Goal: Task Accomplishment & Management: Manage account settings

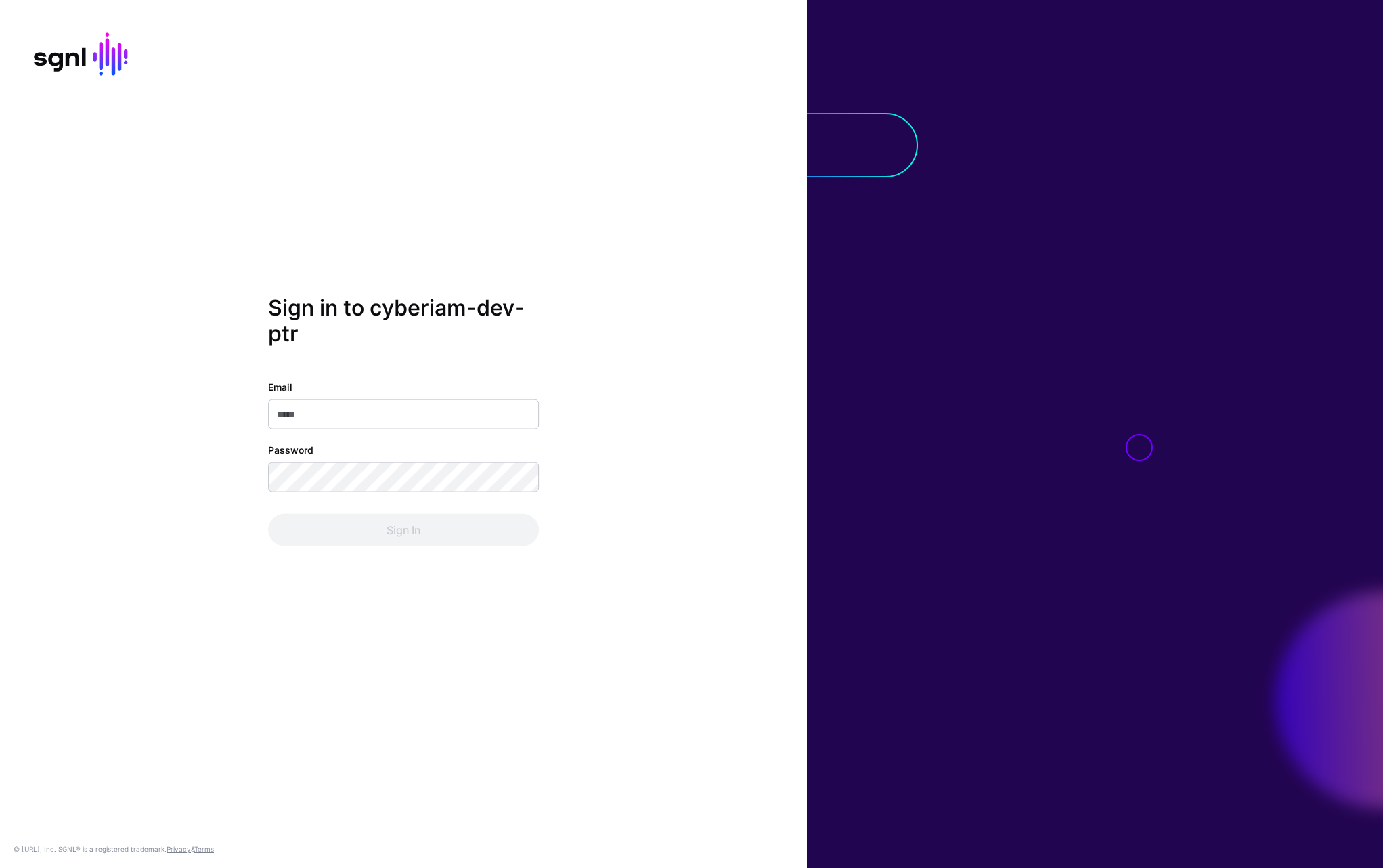
click at [268, 428] on nordpass-icon at bounding box center [268, 428] width 0 height 0
click at [0, 867] on nordpass-autofill-portal at bounding box center [0, 868] width 0 height 0
type input "**********"
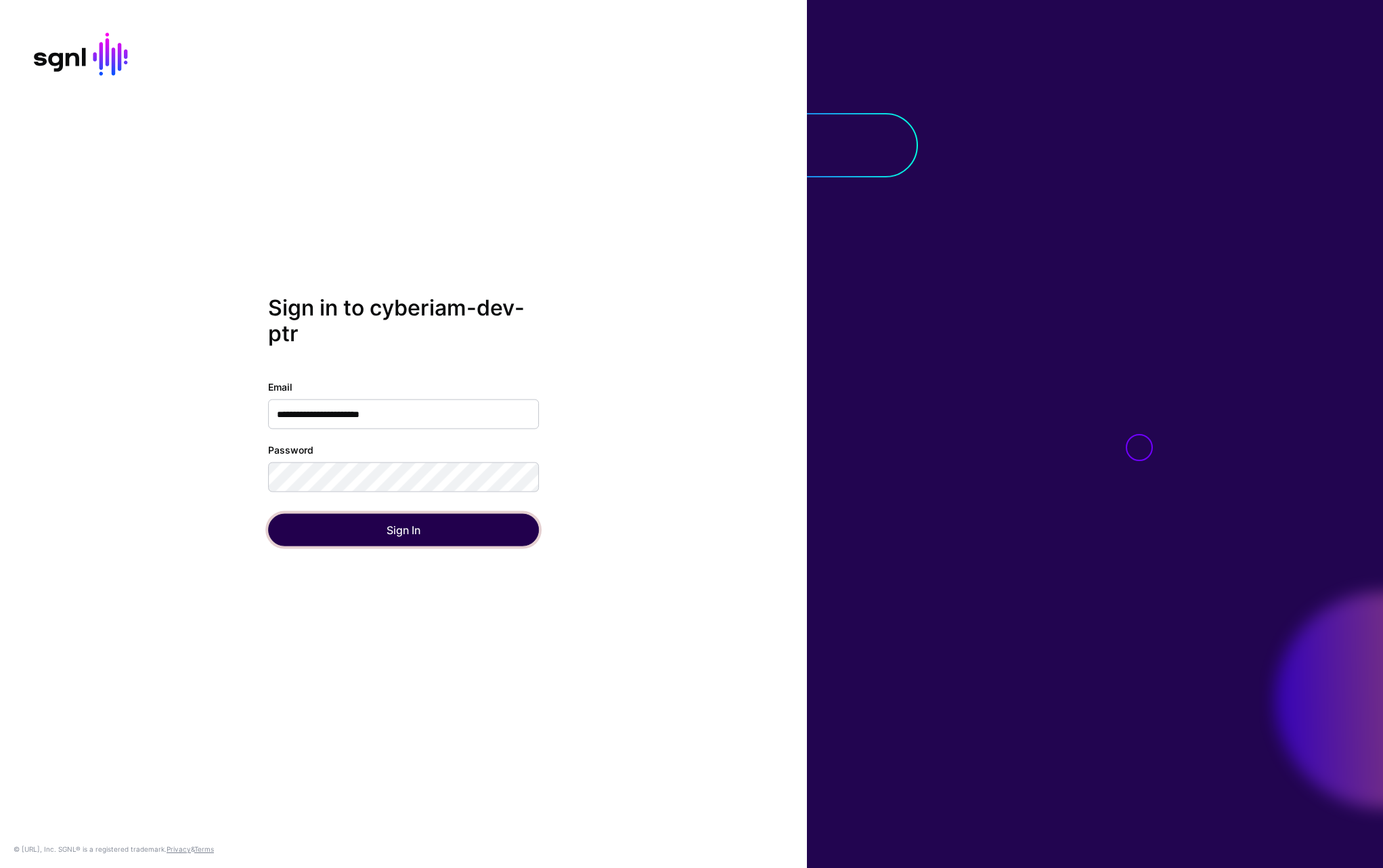
click at [386, 537] on button "Sign In" at bounding box center [404, 529] width 271 height 32
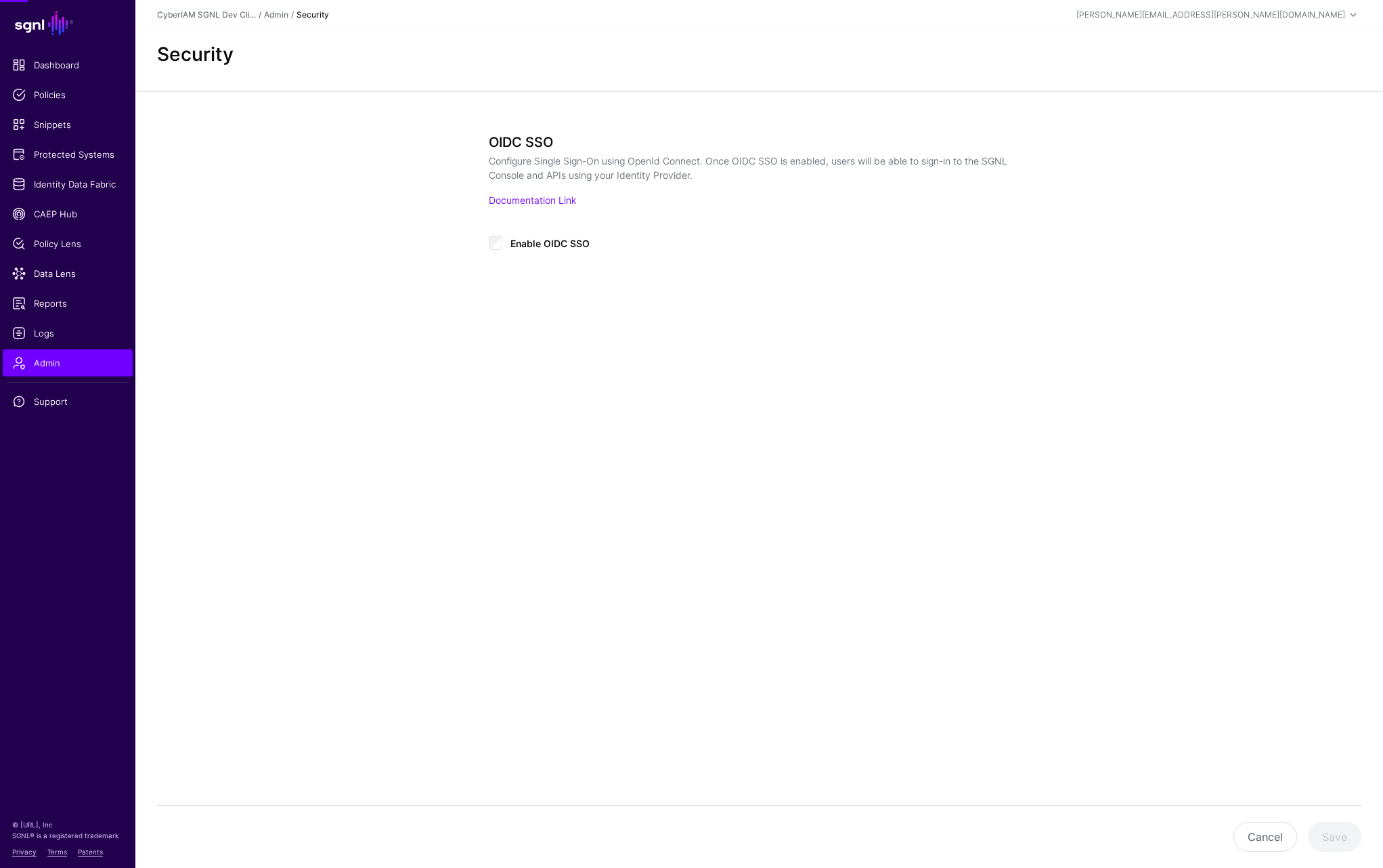
type input "**********"
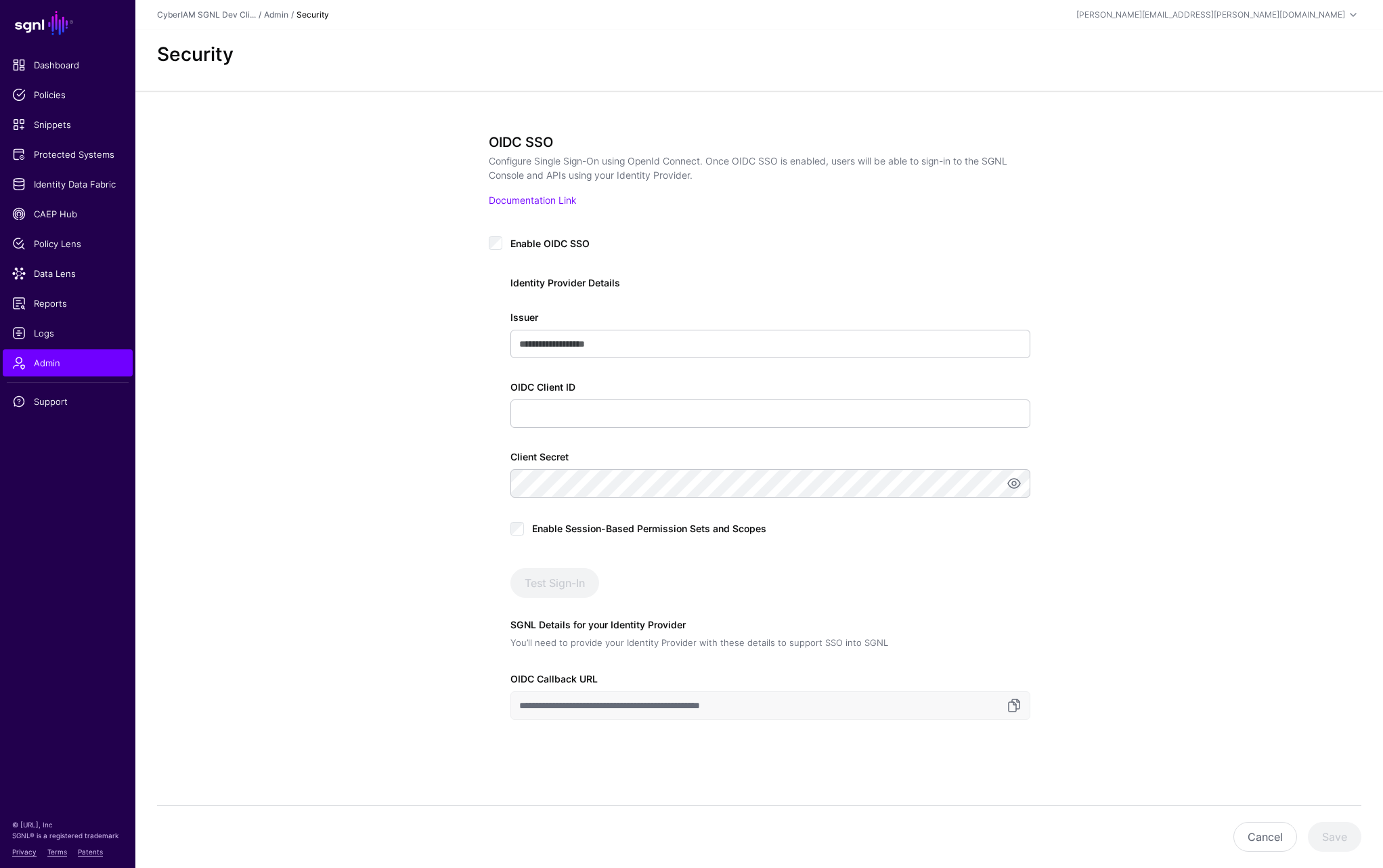
drag, startPoint x: 660, startPoint y: 709, endPoint x: 790, endPoint y: 712, distance: 130.0
click at [662, 709] on input "**********" at bounding box center [770, 705] width 520 height 28
click at [901, 712] on input "**********" at bounding box center [770, 705] width 520 height 28
click at [1016, 705] on link at bounding box center [1014, 705] width 16 height 16
click at [291, 419] on div "**********" at bounding box center [760, 478] width 1248 height 775
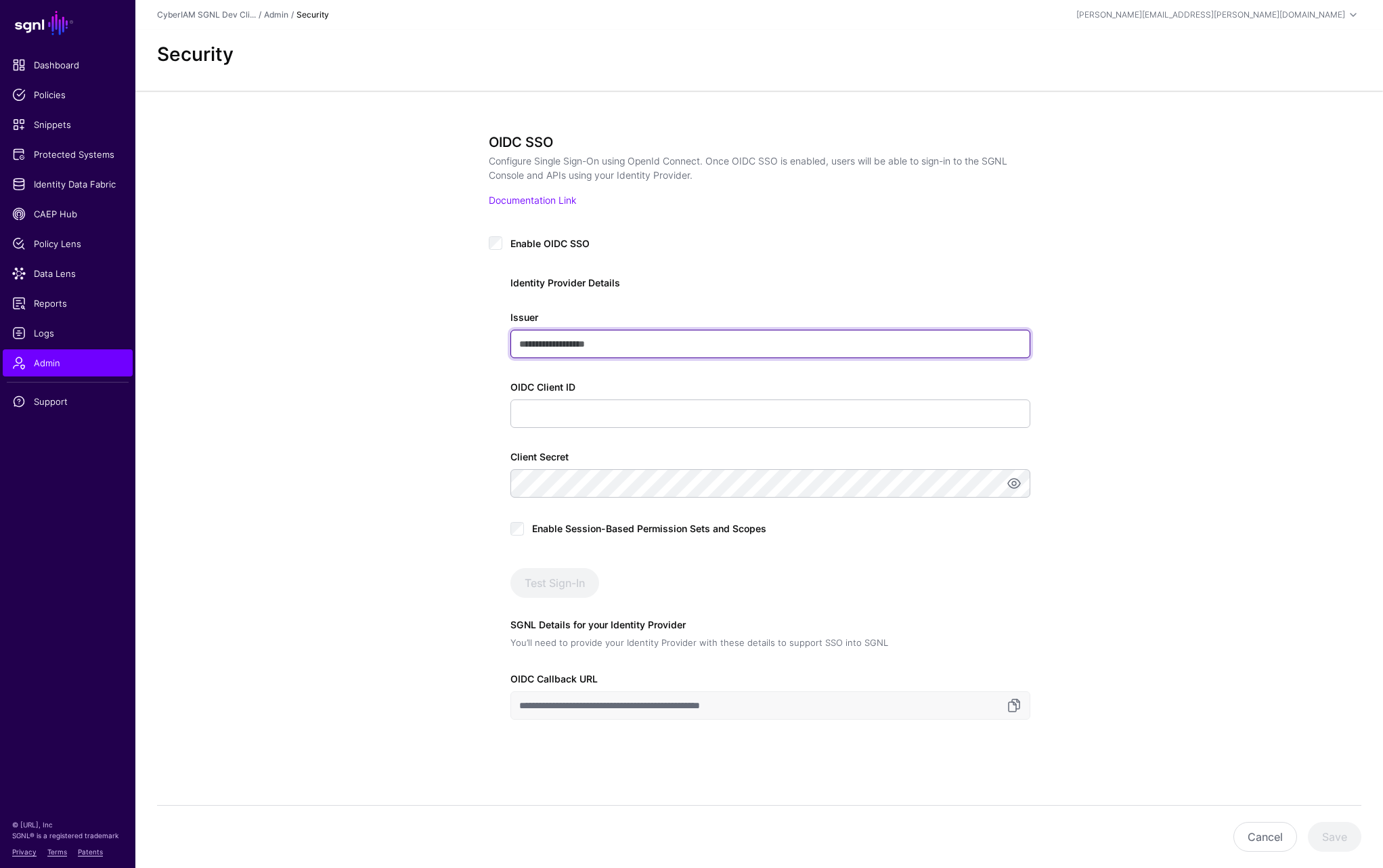
click at [582, 334] on input "Issuer" at bounding box center [770, 344] width 520 height 28
paste input "**********"
drag, startPoint x: 670, startPoint y: 343, endPoint x: 715, endPoint y: 350, distance: 45.5
click at [717, 345] on input "**********" at bounding box center [770, 344] width 520 height 28
paste input "**********"
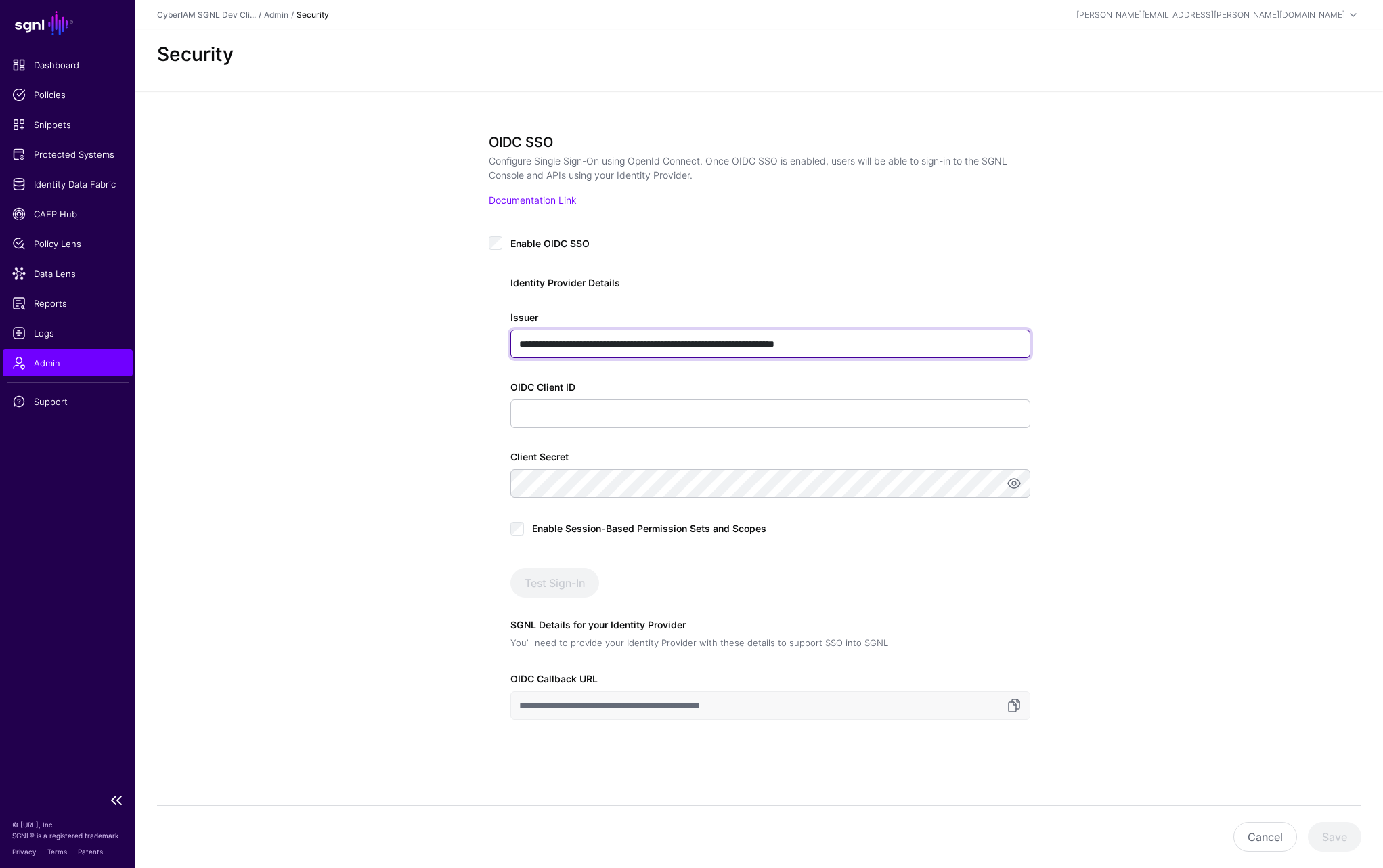
type input "**********"
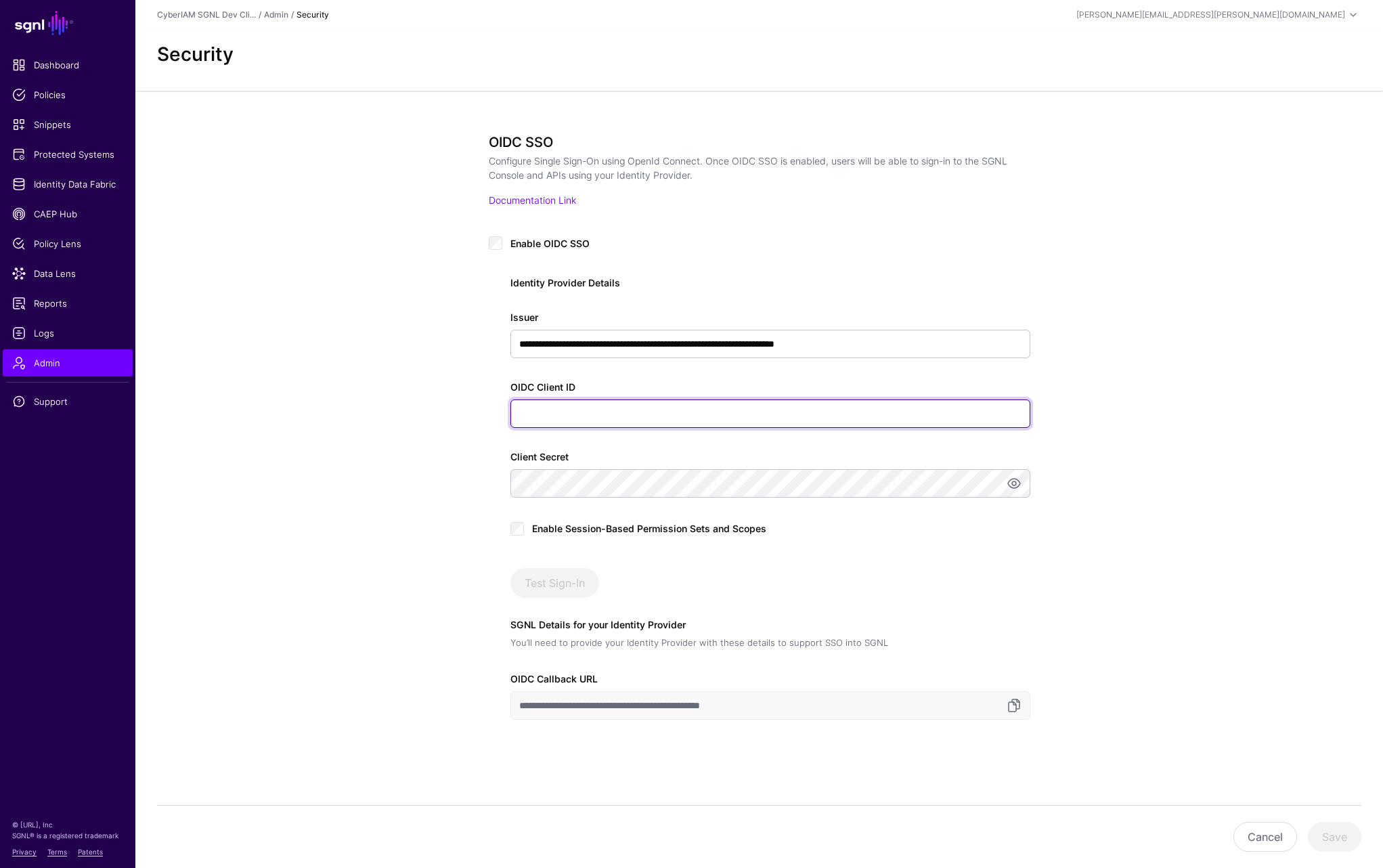
click at [538, 404] on input "OIDC Client ID" at bounding box center [770, 414] width 520 height 28
paste input "**********"
type input "**********"
click at [571, 528] on span "Enable Session-Based Permission Sets and Scopes" at bounding box center [650, 528] width 234 height 12
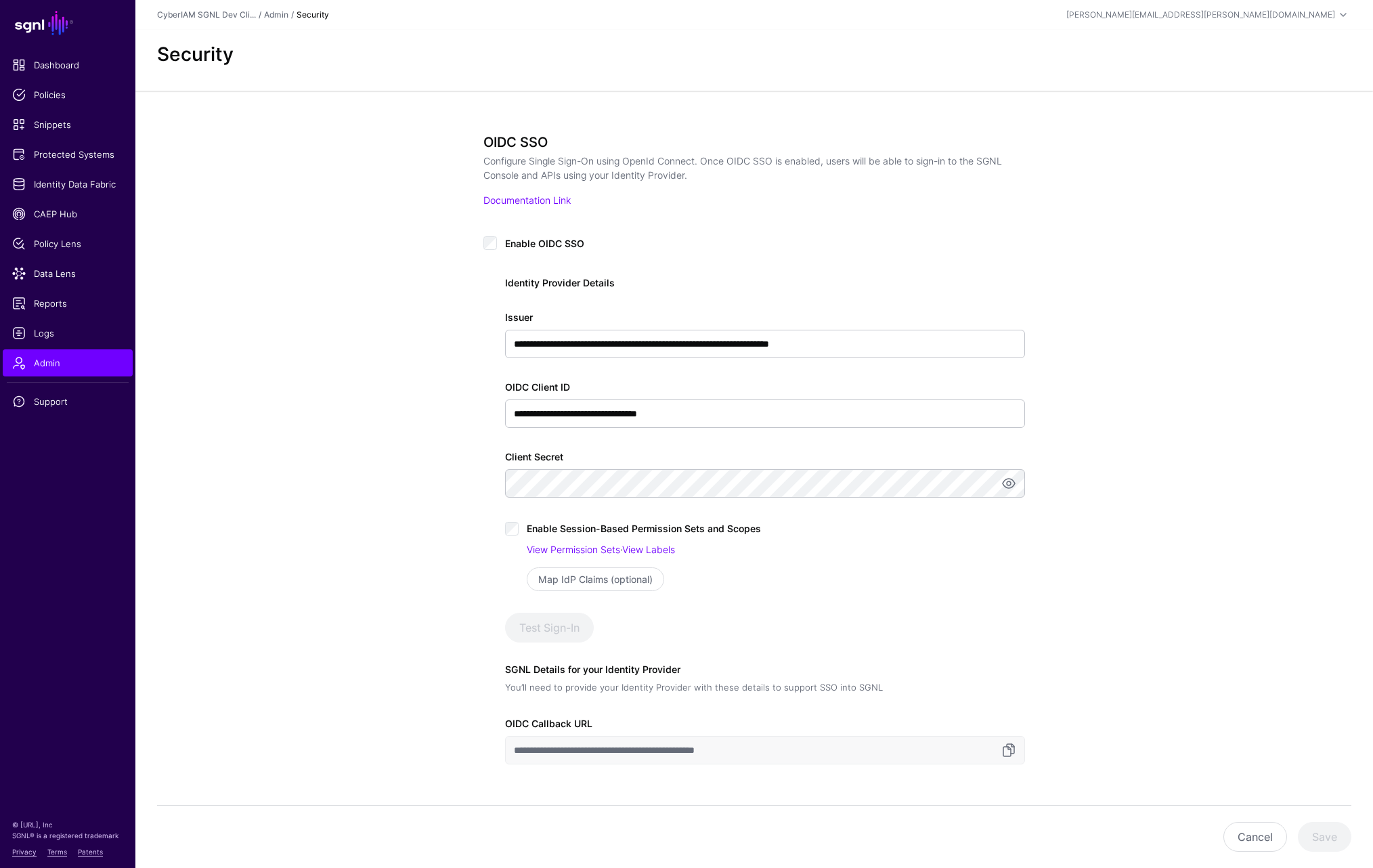
click at [595, 524] on span "Enable Session-Based Permission Sets and Scopes" at bounding box center [644, 528] width 234 height 12
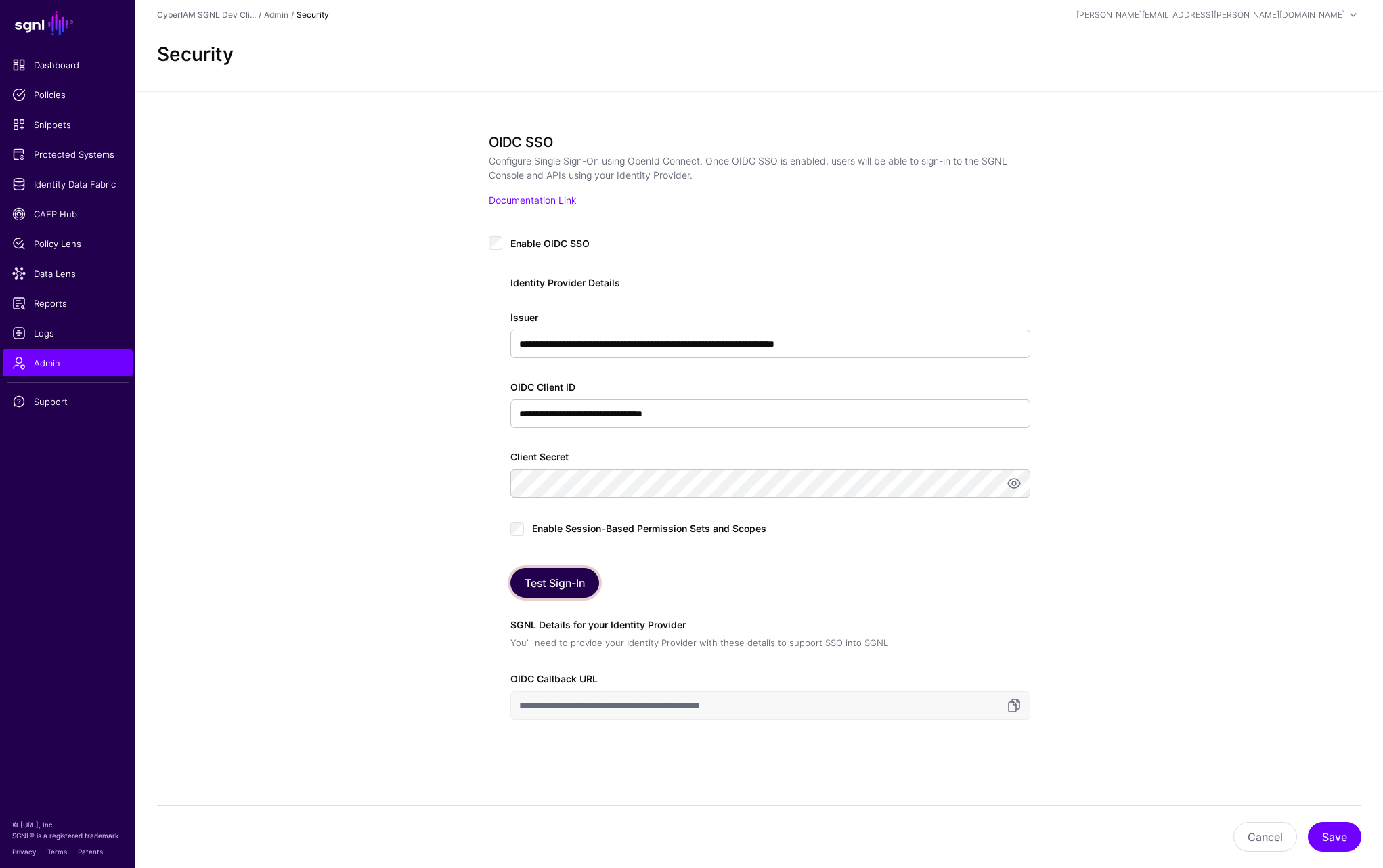
click at [582, 588] on button "Test Sign-In" at bounding box center [555, 582] width 89 height 30
click at [1336, 837] on button "Save" at bounding box center [1334, 836] width 53 height 30
click at [522, 584] on button "Test Sign-In" at bounding box center [555, 582] width 89 height 30
drag, startPoint x: 1339, startPoint y: 841, endPoint x: 1329, endPoint y: 847, distance: 11.7
click at [1339, 842] on button "Save" at bounding box center [1334, 836] width 53 height 30
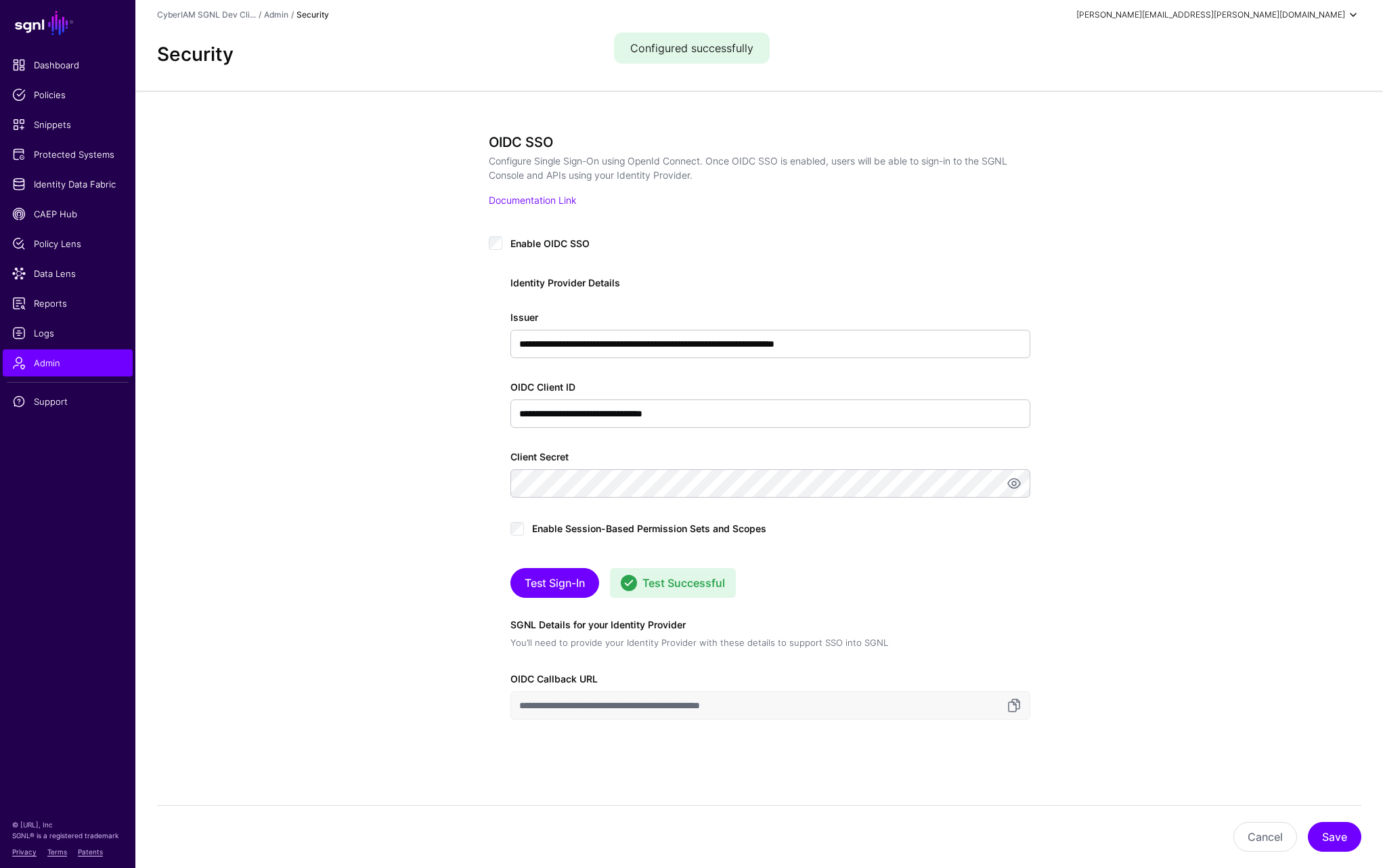
click at [1349, 15] on span at bounding box center [1353, 15] width 16 height 16
click at [1259, 119] on div "Log out" at bounding box center [1253, 118] width 32 height 12
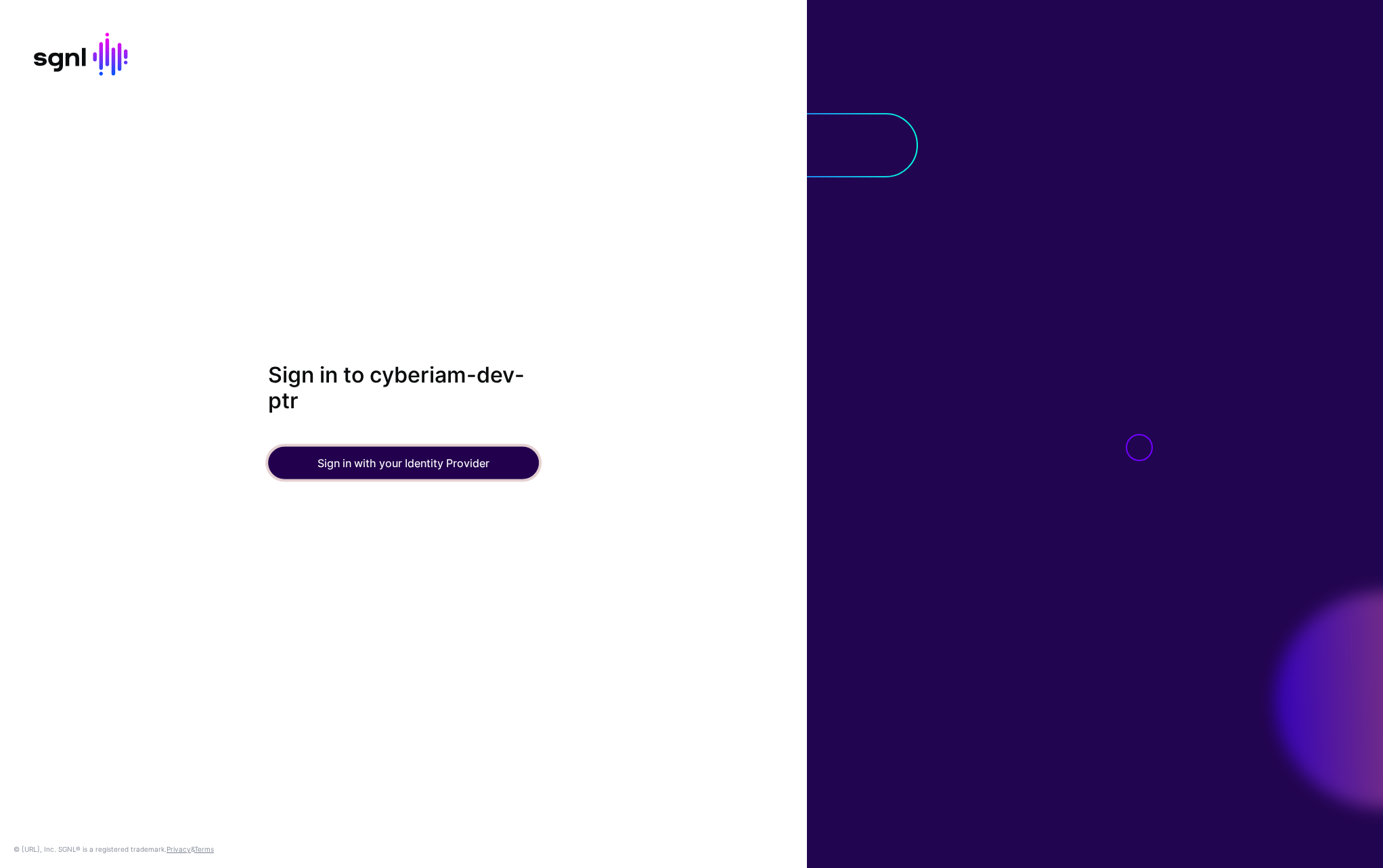
click at [412, 471] on button "Sign in with your Identity Provider" at bounding box center [404, 462] width 271 height 32
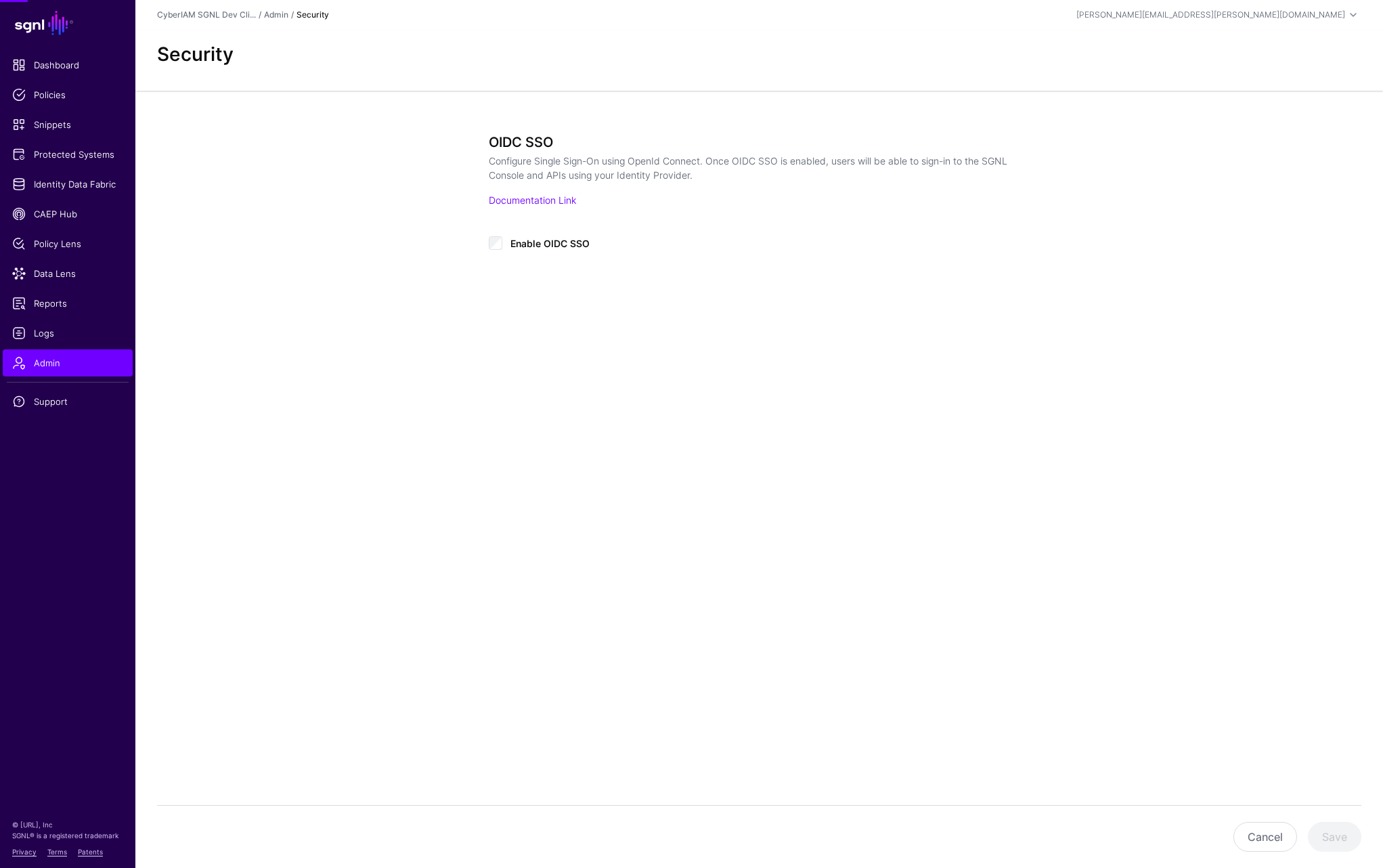
type input "**********"
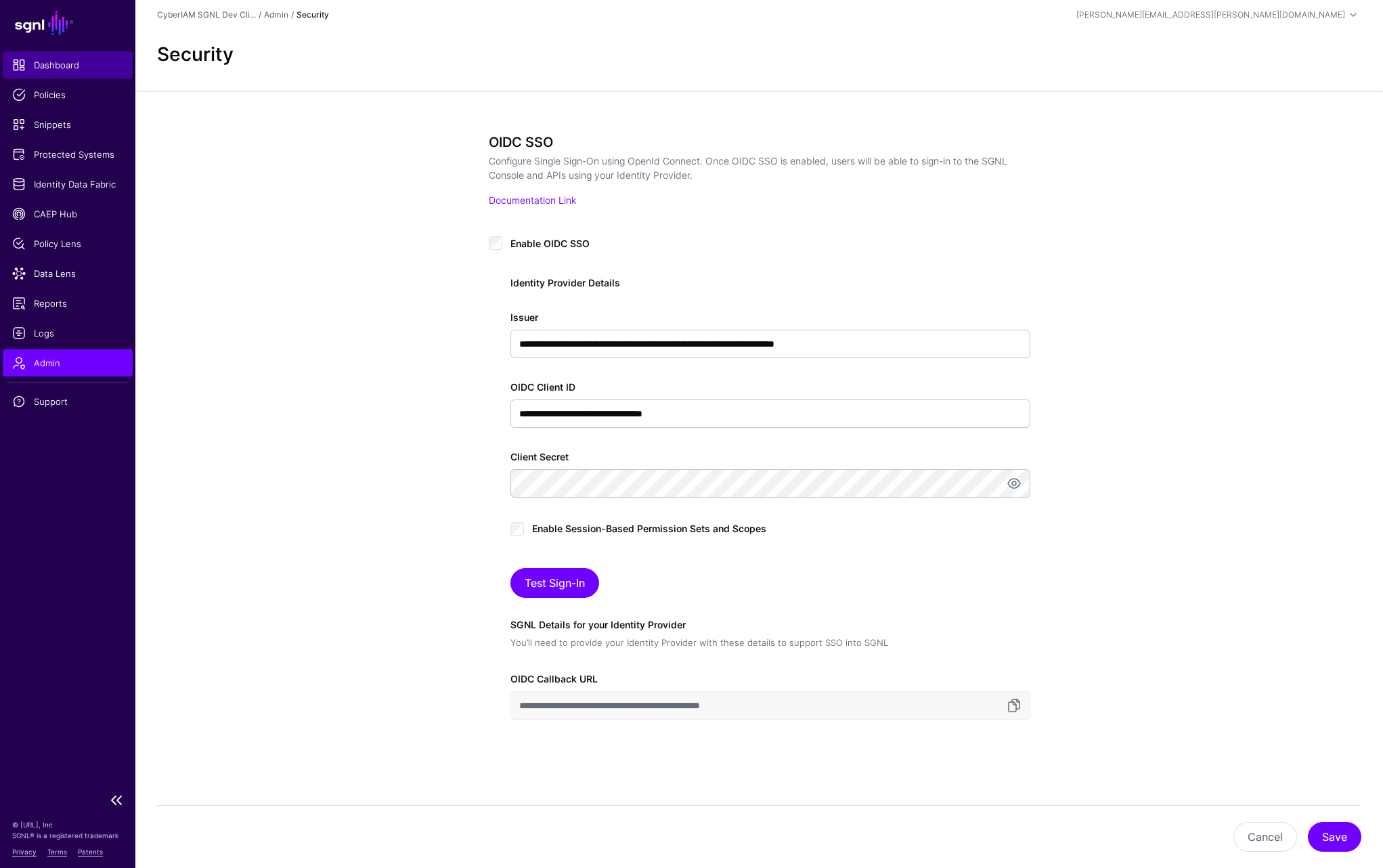
click at [25, 65] on span "Dashboard" at bounding box center [68, 65] width 111 height 14
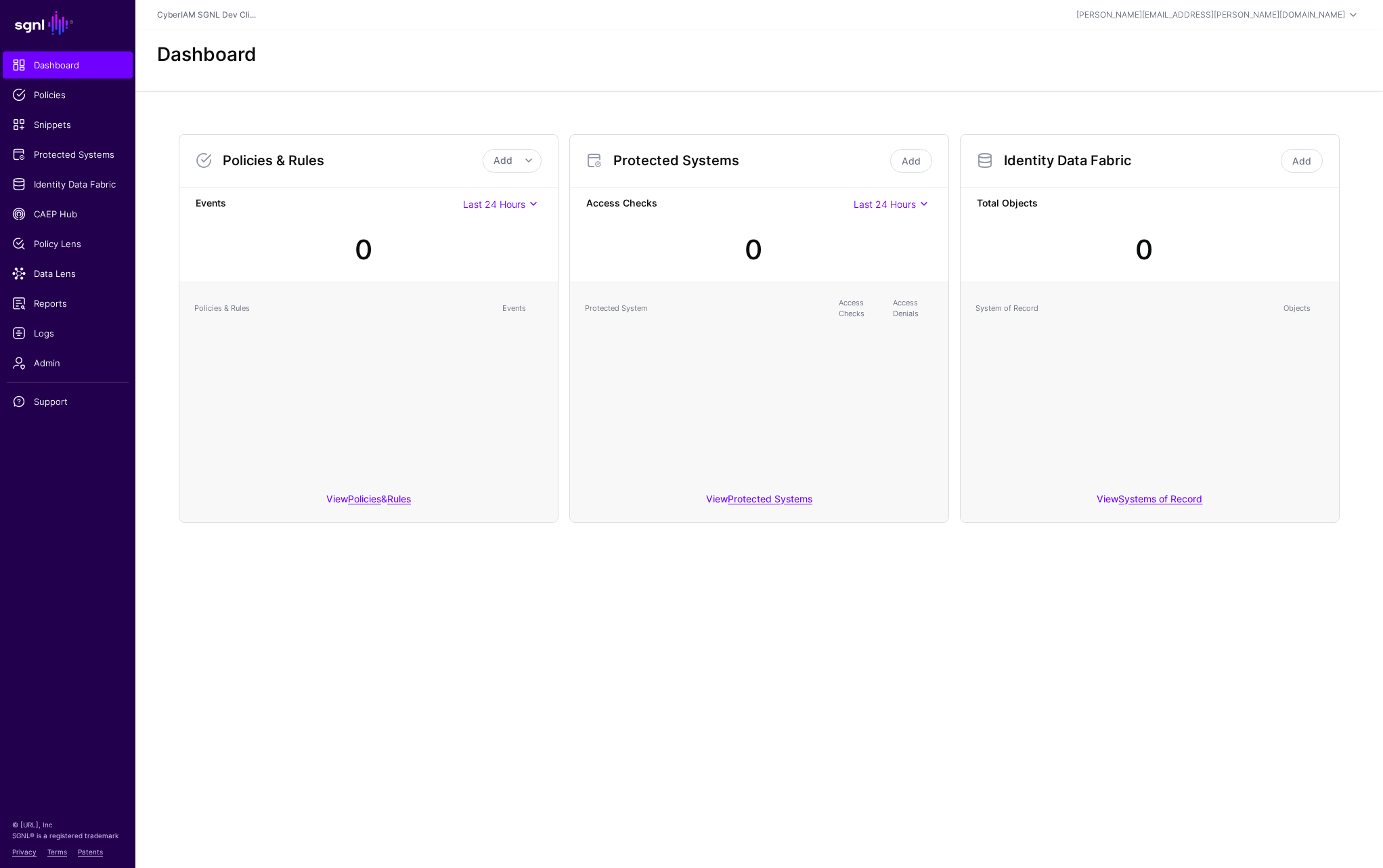
click at [448, 642] on main "SGNL Dashboard Policies Snippets Protected Systems Identity Data Fabric CAEP Hu…" at bounding box center [691, 434] width 1383 height 868
click at [458, 664] on main "SGNL Dashboard Policies Snippets Protected Systems Identity Data Fabric CAEP Hu…" at bounding box center [691, 434] width 1383 height 868
click at [835, 628] on main "SGNL Dashboard Policies Snippets Protected Systems Identity Data Fabric CAEP Hu…" at bounding box center [691, 434] width 1383 height 868
drag, startPoint x: 595, startPoint y: 685, endPoint x: 563, endPoint y: 739, distance: 62.8
click at [595, 685] on main "SGNL Dashboard Policies Snippets Protected Systems Identity Data Fabric CAEP Hu…" at bounding box center [691, 434] width 1383 height 868
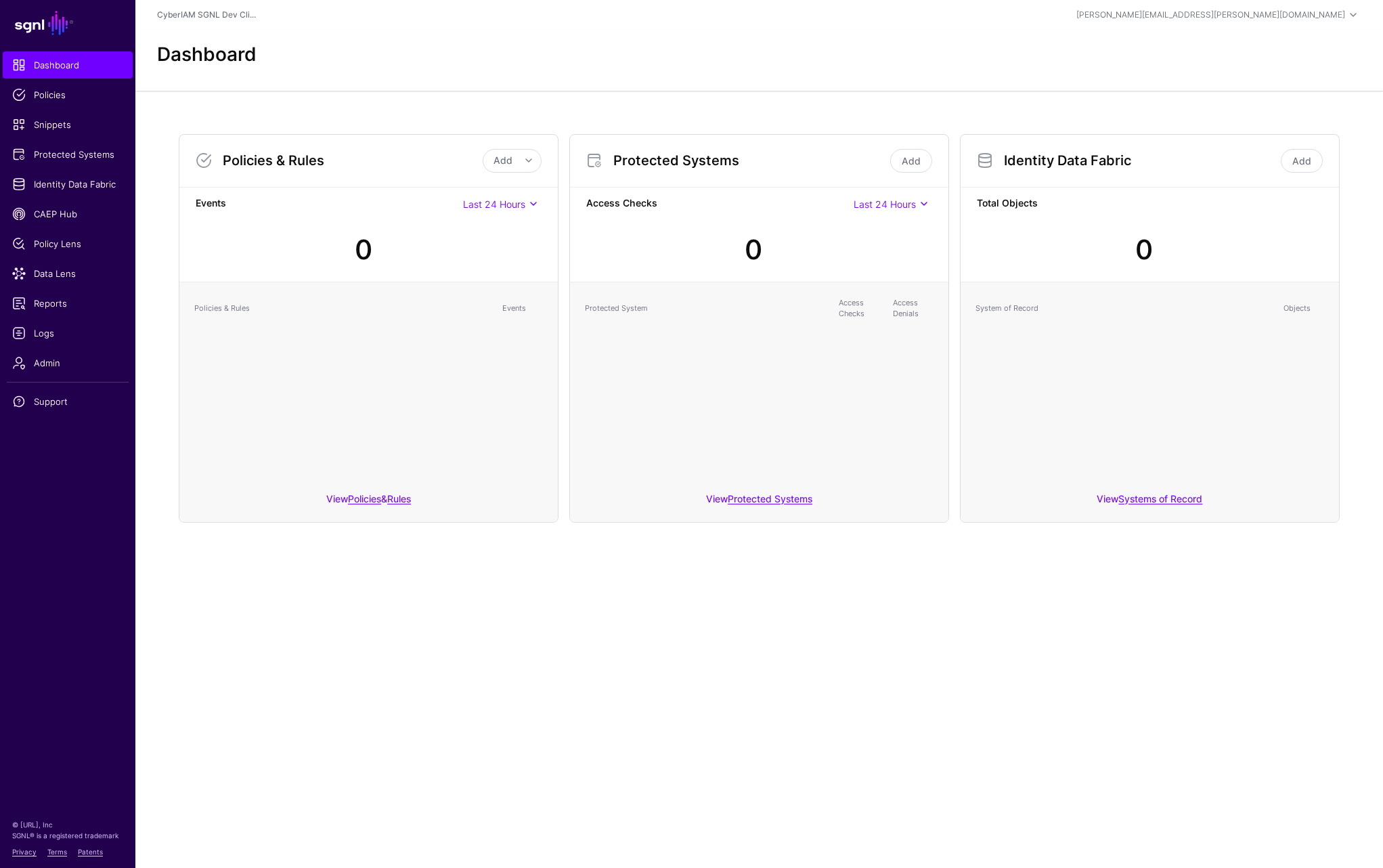
click at [655, 779] on main "SGNL Dashboard Policies Snippets Protected Systems Identity Data Fabric CAEP Hu…" at bounding box center [691, 434] width 1383 height 868
click at [481, 645] on main "SGNL Dashboard Policies Snippets Protected Systems Identity Data Fabric CAEP Hu…" at bounding box center [691, 434] width 1383 height 868
click at [662, 574] on main "SGNL Dashboard Policies Snippets Protected Systems Identity Data Fabric CAEP Hu…" at bounding box center [691, 434] width 1383 height 868
click at [48, 149] on span "Protected Systems" at bounding box center [68, 155] width 111 height 14
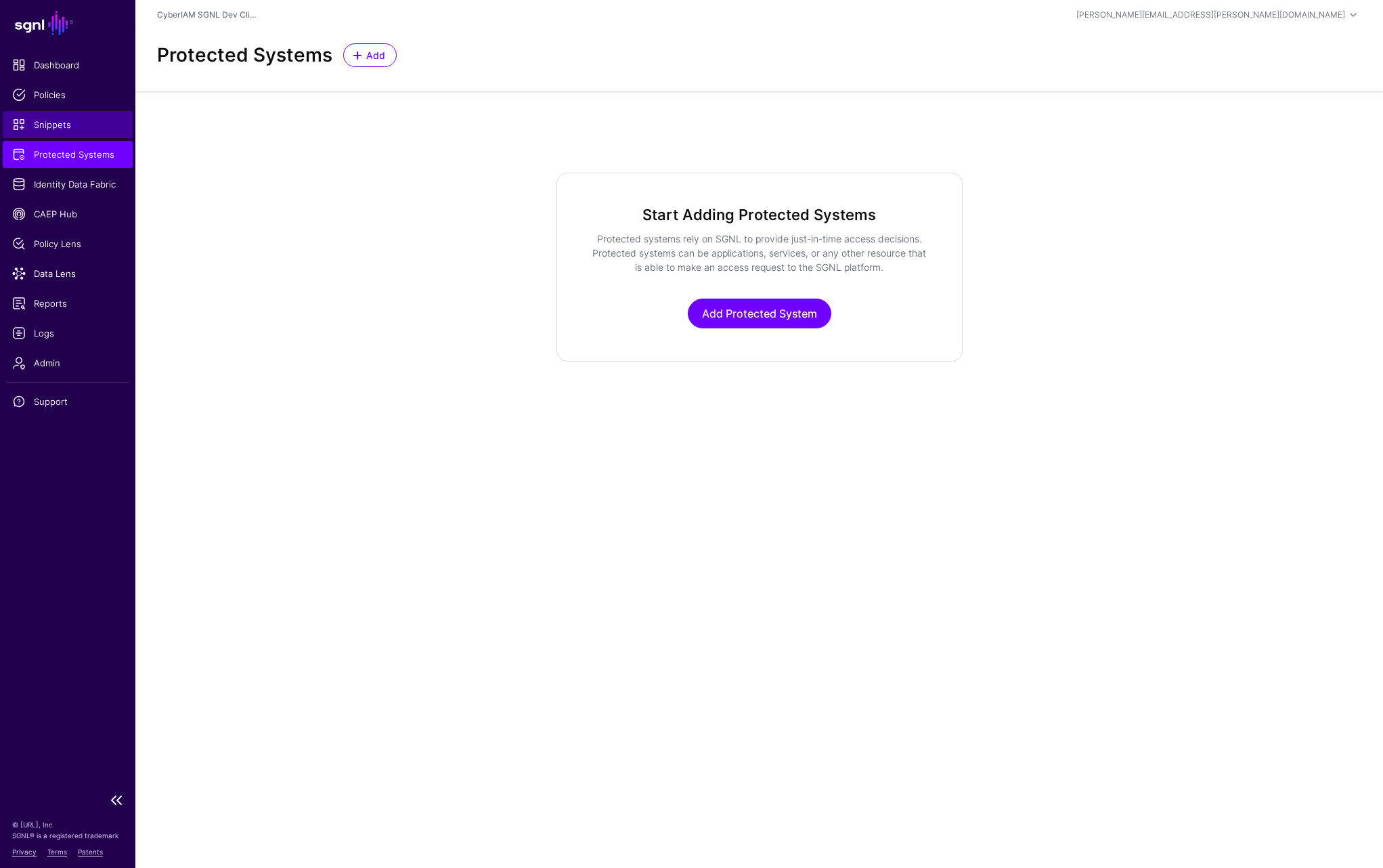
click at [62, 115] on link "Snippets" at bounding box center [68, 124] width 130 height 27
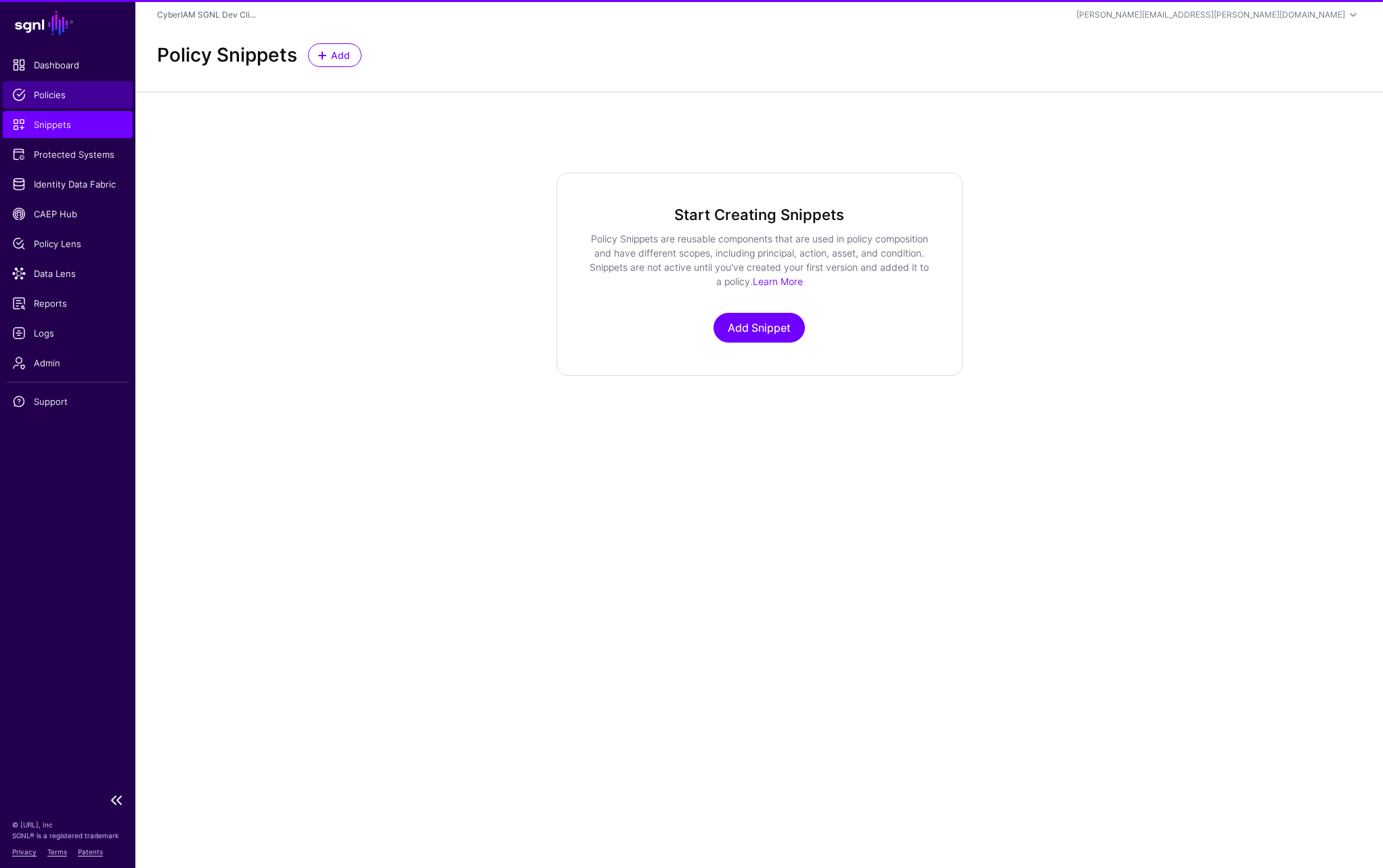
click at [69, 86] on link "Policies" at bounding box center [68, 94] width 130 height 27
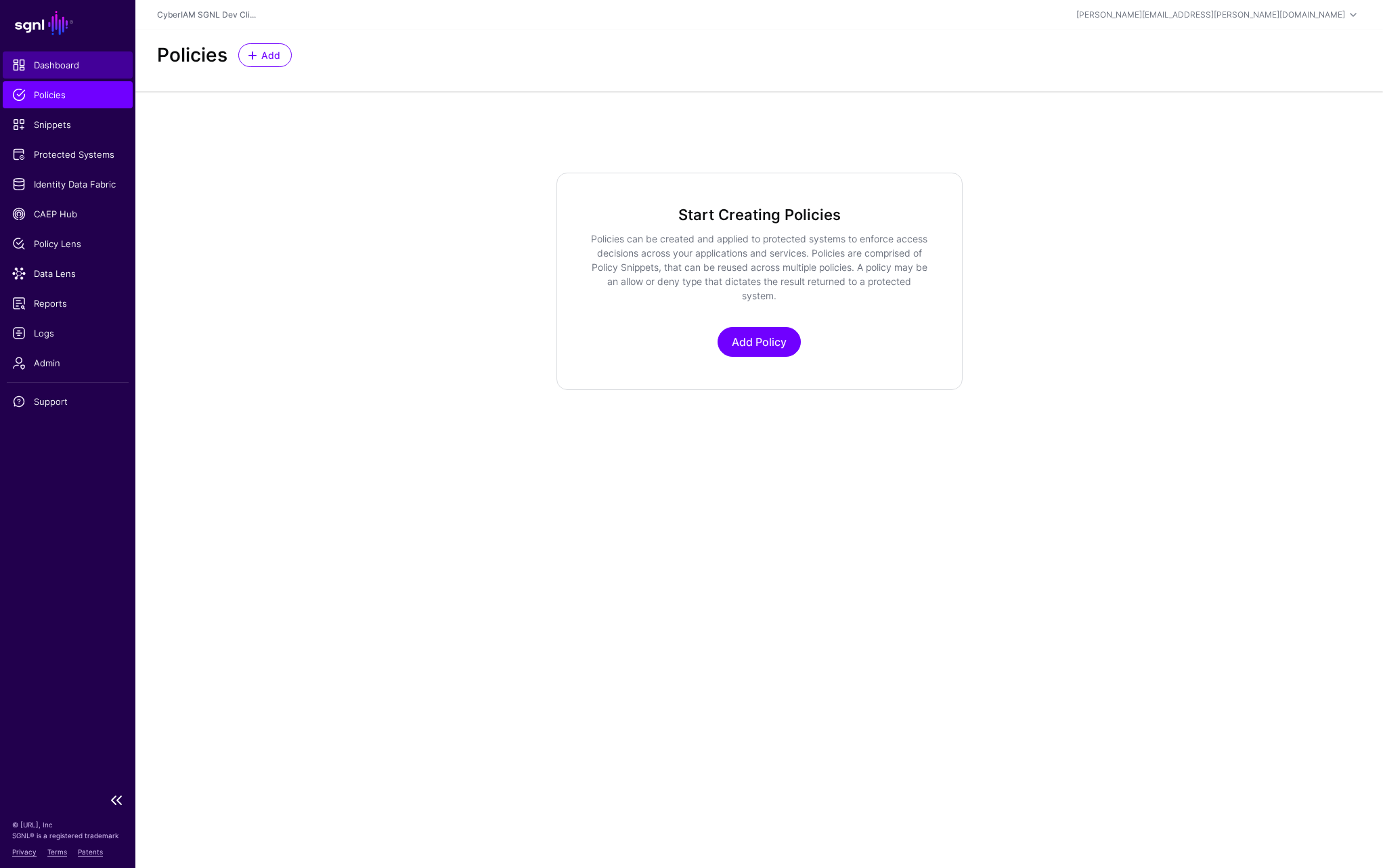
click at [81, 61] on span "Dashboard" at bounding box center [68, 65] width 111 height 14
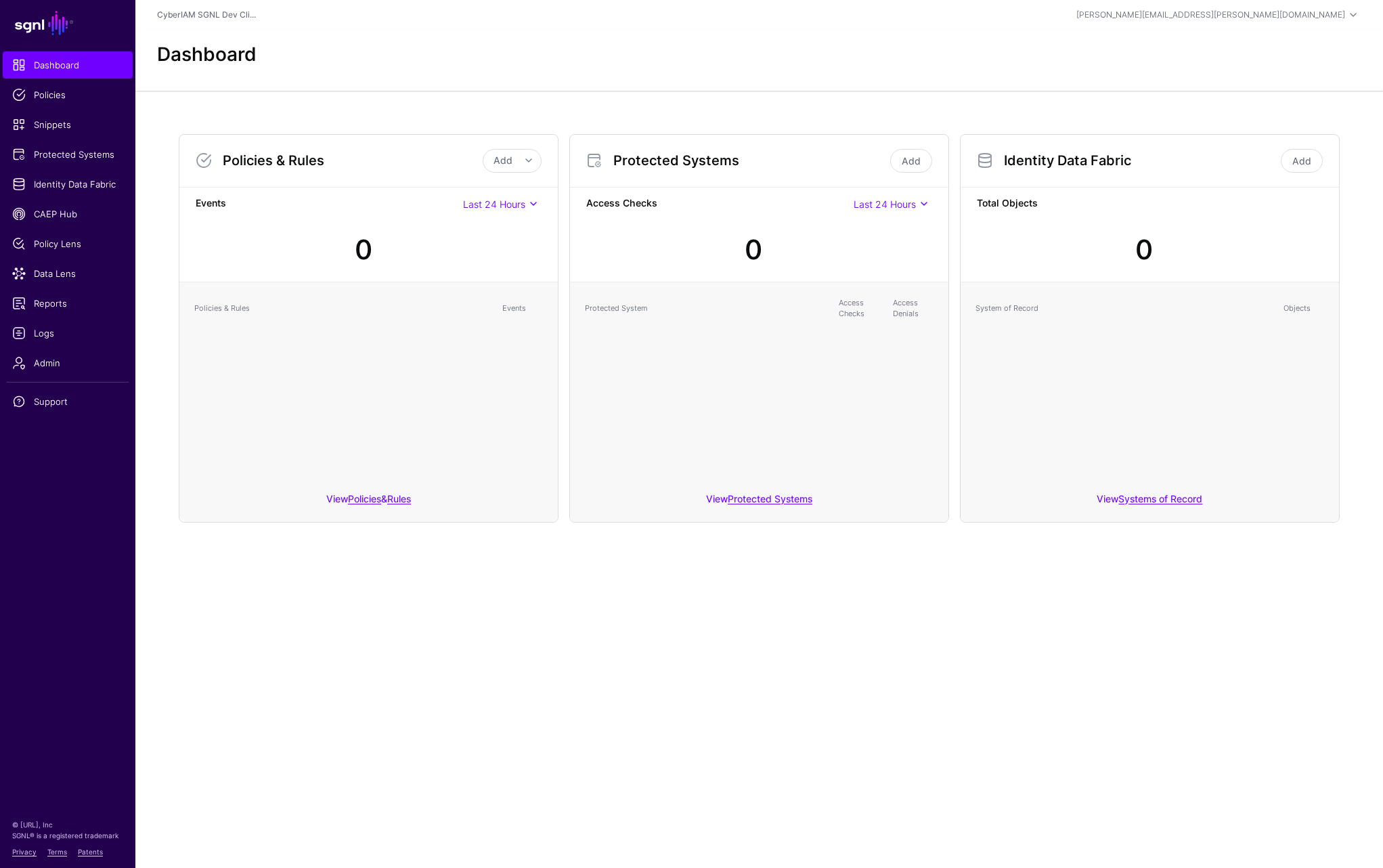
click at [643, 679] on main "SGNL Dashboard Policies Snippets Protected Systems Identity Data Fabric CAEP Hu…" at bounding box center [691, 434] width 1383 height 868
click at [542, 635] on main "SGNL Dashboard Policies Snippets Protected Systems Identity Data Fabric CAEP Hu…" at bounding box center [691, 434] width 1383 height 868
click at [400, 571] on main "SGNL Dashboard Policies Snippets Protected Systems Identity Data Fabric CAEP Hu…" at bounding box center [691, 434] width 1383 height 868
click at [749, 676] on main "SGNL Dashboard Policies Snippets Protected Systems Identity Data Fabric CAEP Hu…" at bounding box center [691, 434] width 1383 height 868
click at [59, 360] on span "Admin" at bounding box center [68, 363] width 111 height 14
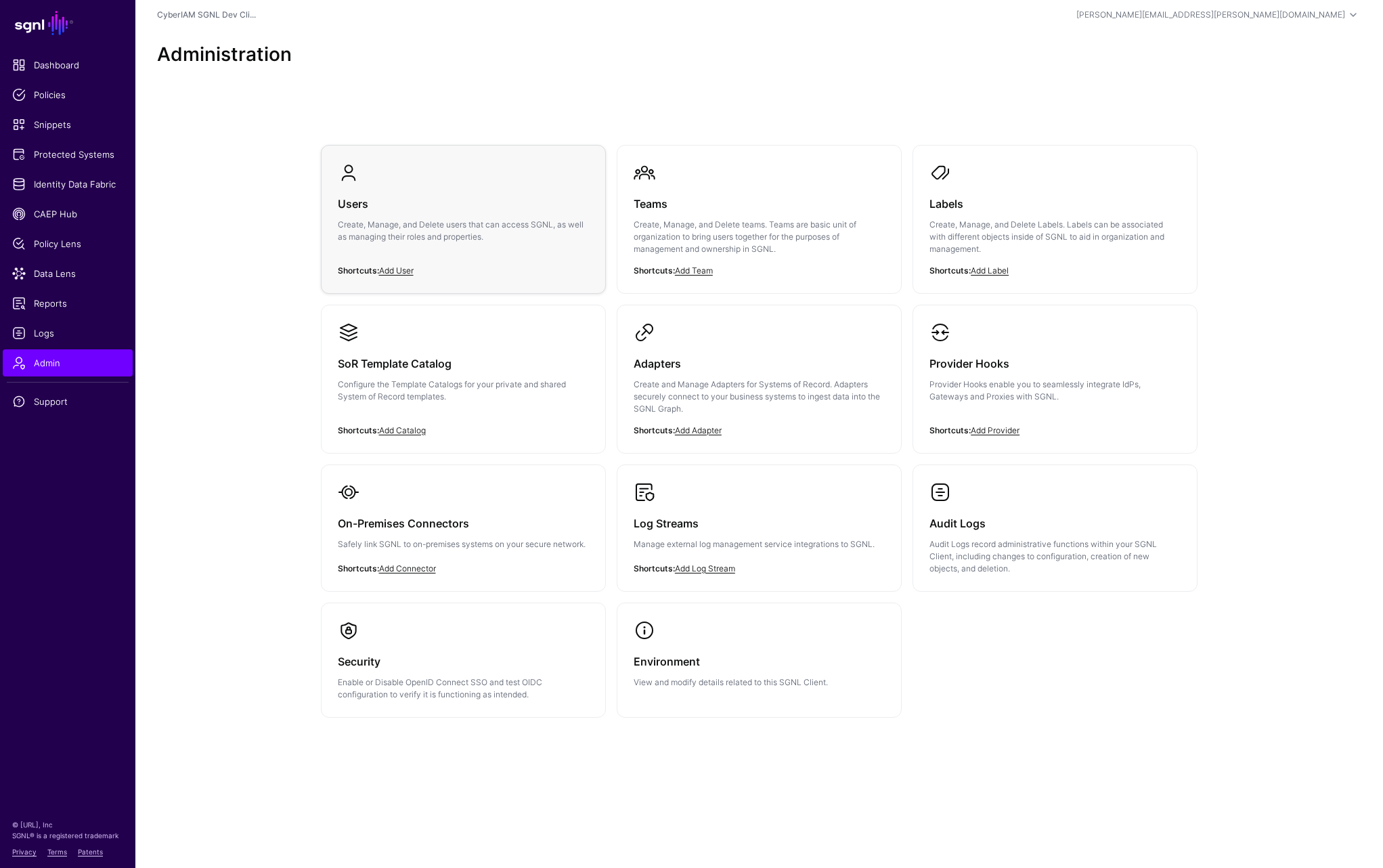
click at [386, 230] on p "Create, Manage, and Delete users that can access SGNL, as well as managing thei…" at bounding box center [464, 231] width 251 height 25
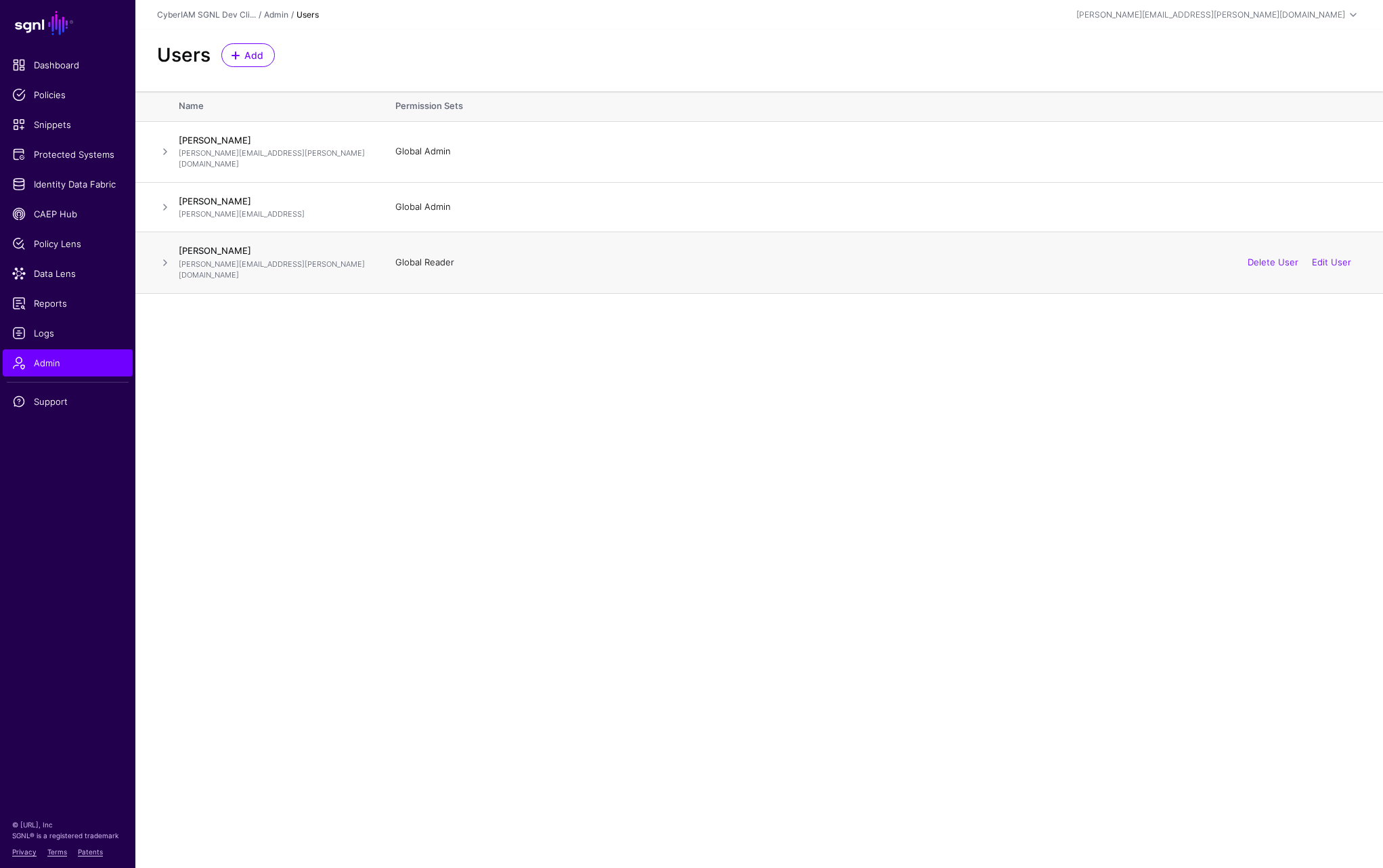
click at [166, 254] on span at bounding box center [165, 262] width 16 height 16
click at [1347, 256] on link "Edit User" at bounding box center [1331, 262] width 39 height 11
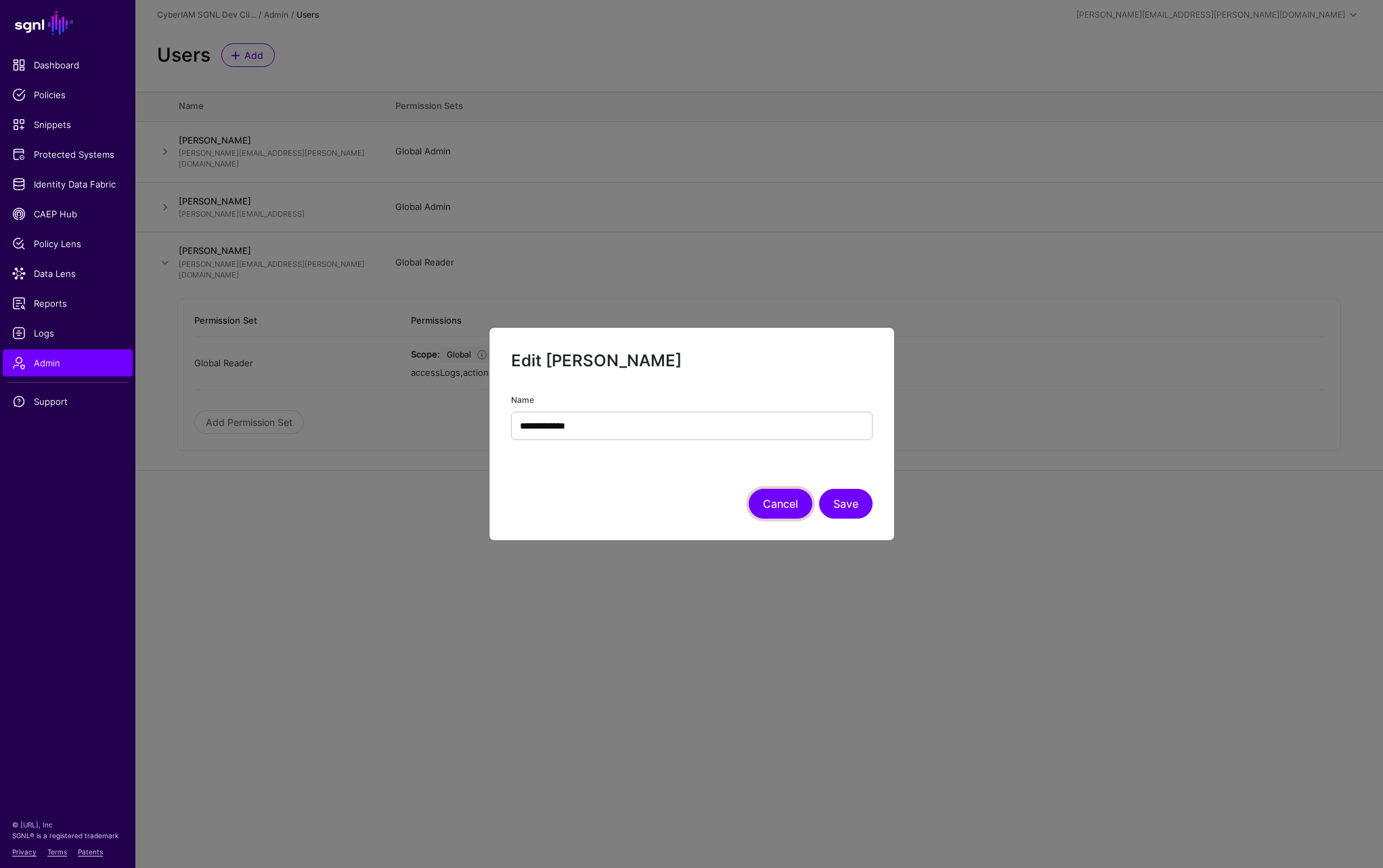
click at [776, 498] on button "Cancel" at bounding box center [780, 504] width 64 height 30
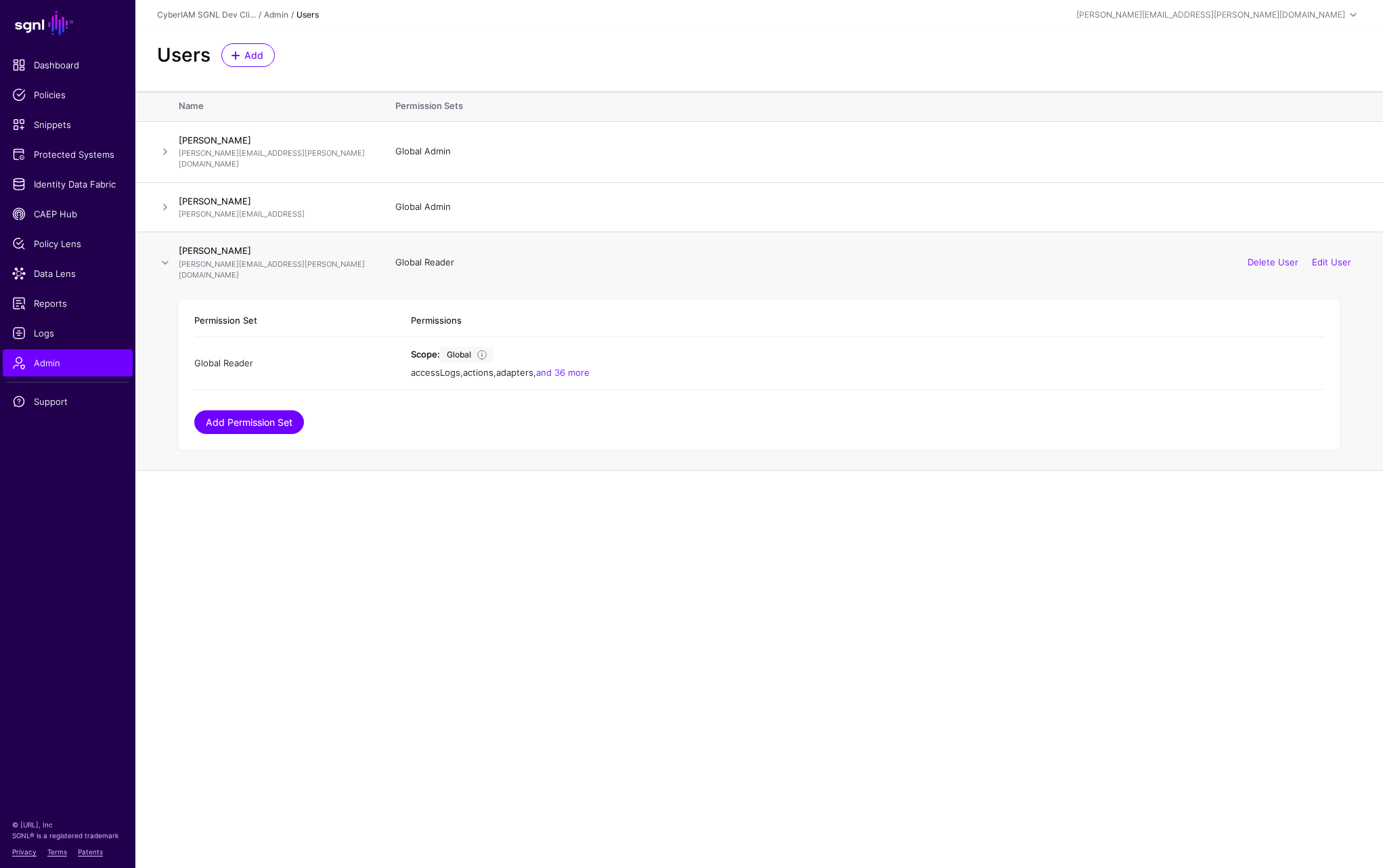
click at [257, 411] on link "Add Permission Set" at bounding box center [249, 422] width 109 height 24
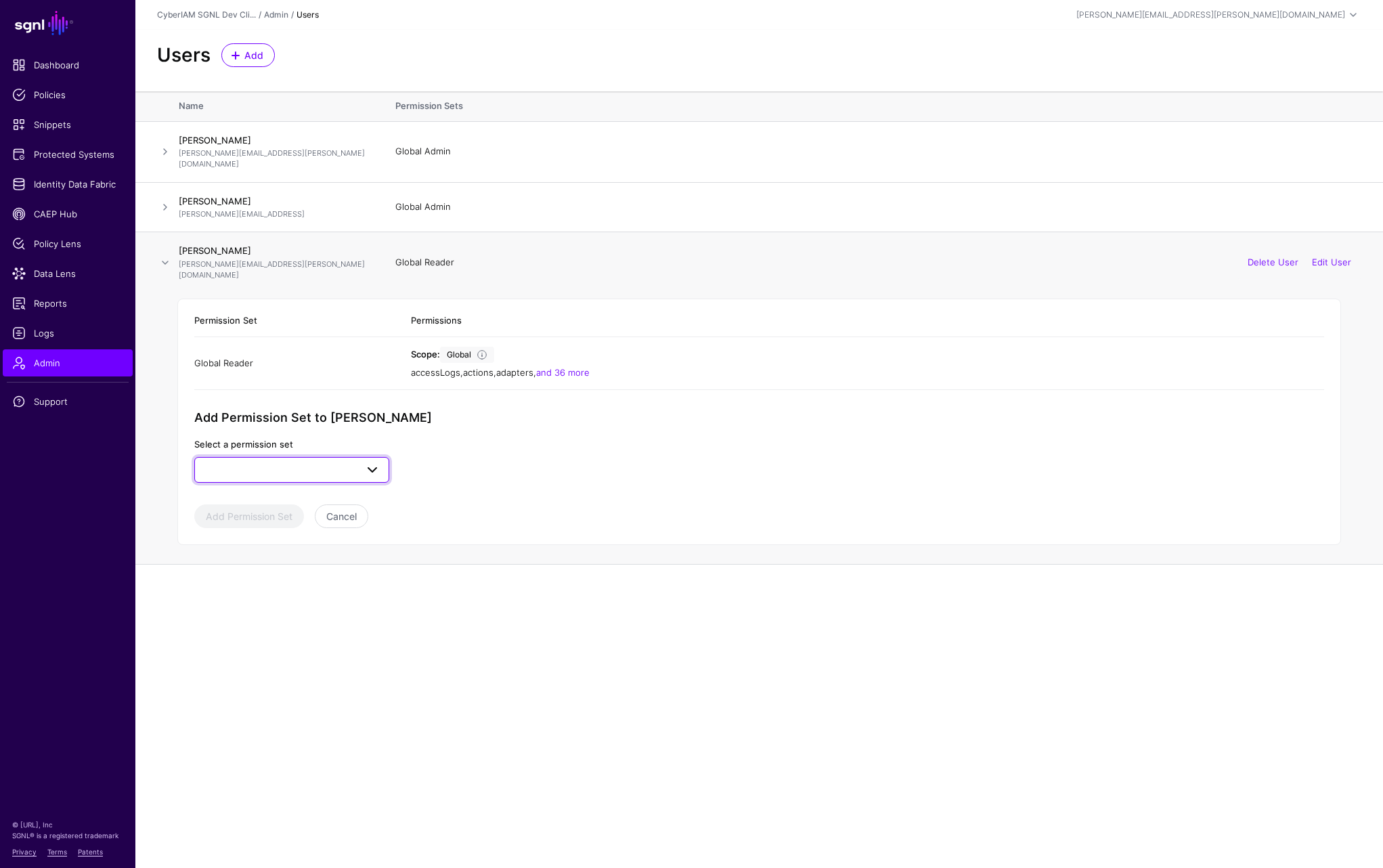
click at [310, 461] on span at bounding box center [292, 469] width 177 height 16
click at [284, 494] on div "Global Admin" at bounding box center [291, 501] width 173 height 14
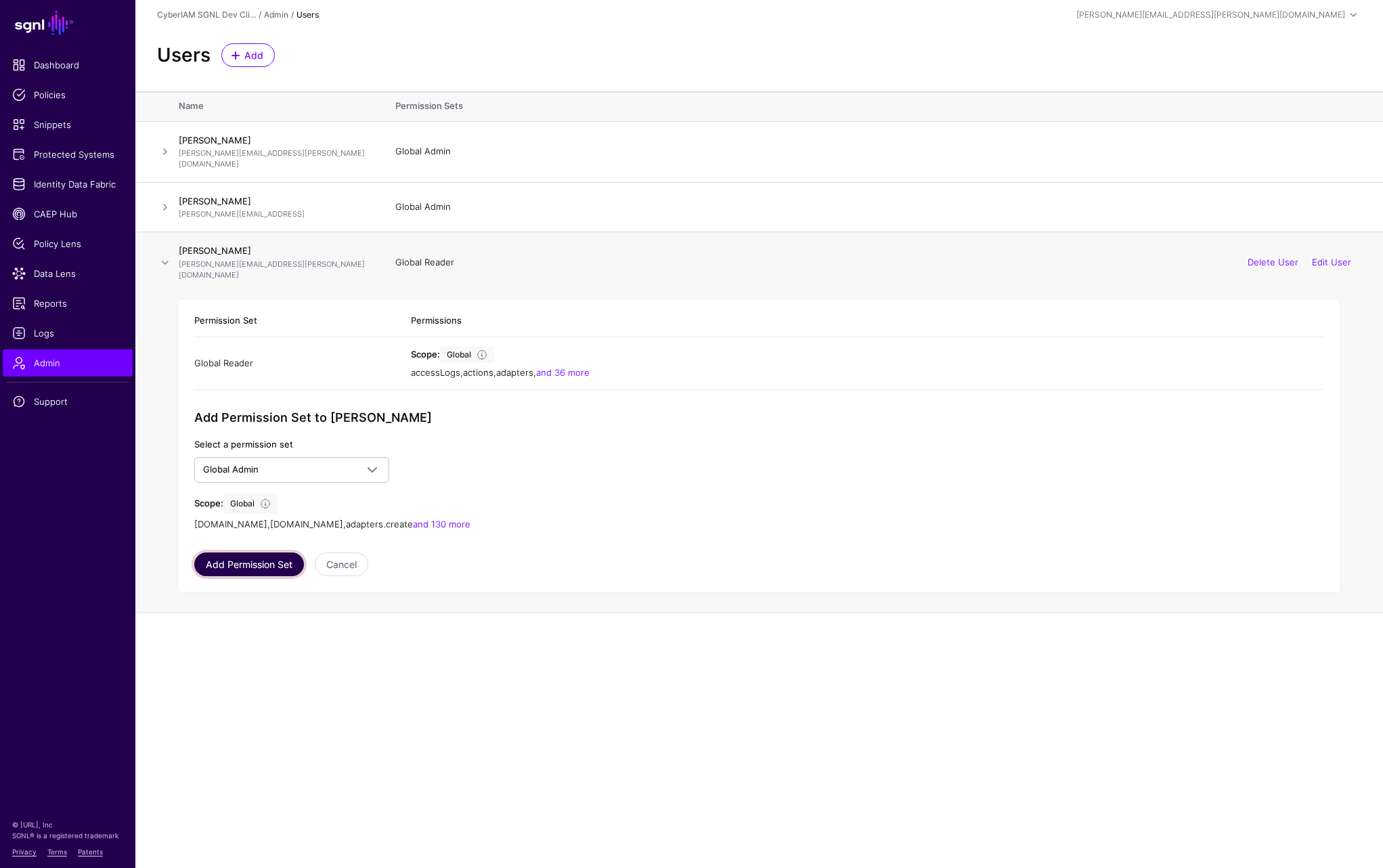
click at [260, 552] on button "Add Permission Set" at bounding box center [249, 564] width 109 height 24
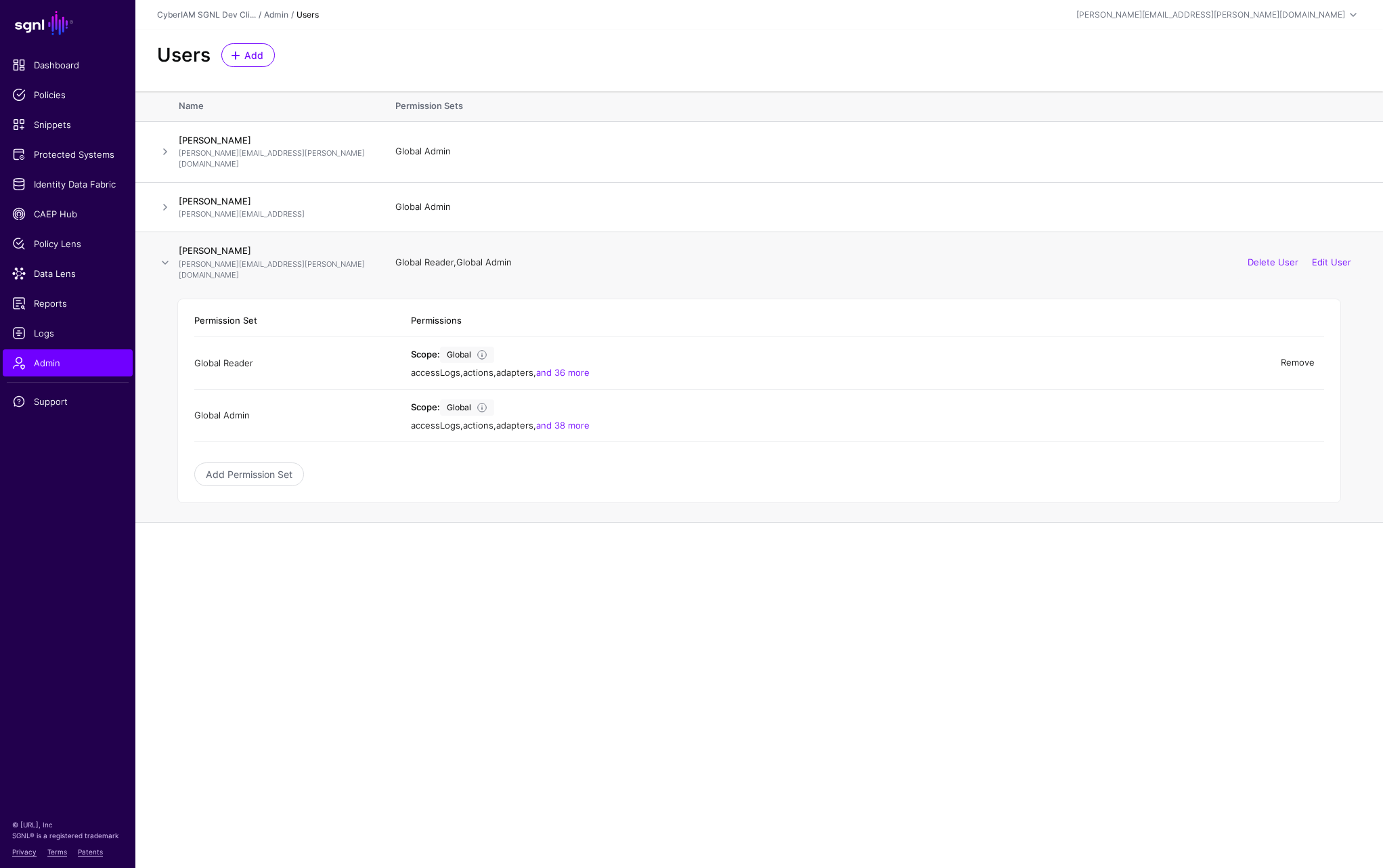
click at [1303, 357] on link "Remove" at bounding box center [1298, 363] width 34 height 11
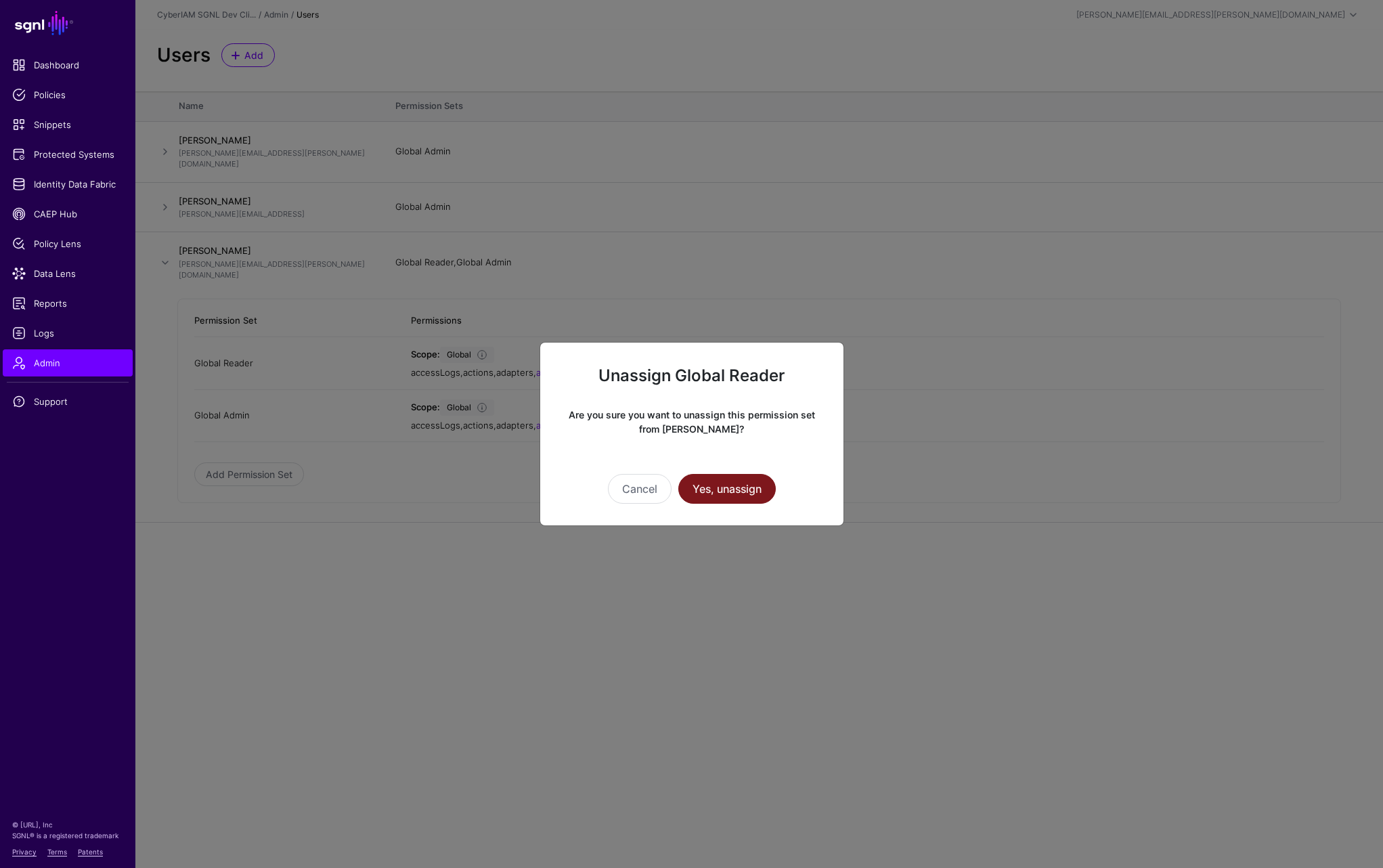
click at [726, 488] on button "Yes, unassign" at bounding box center [727, 488] width 98 height 30
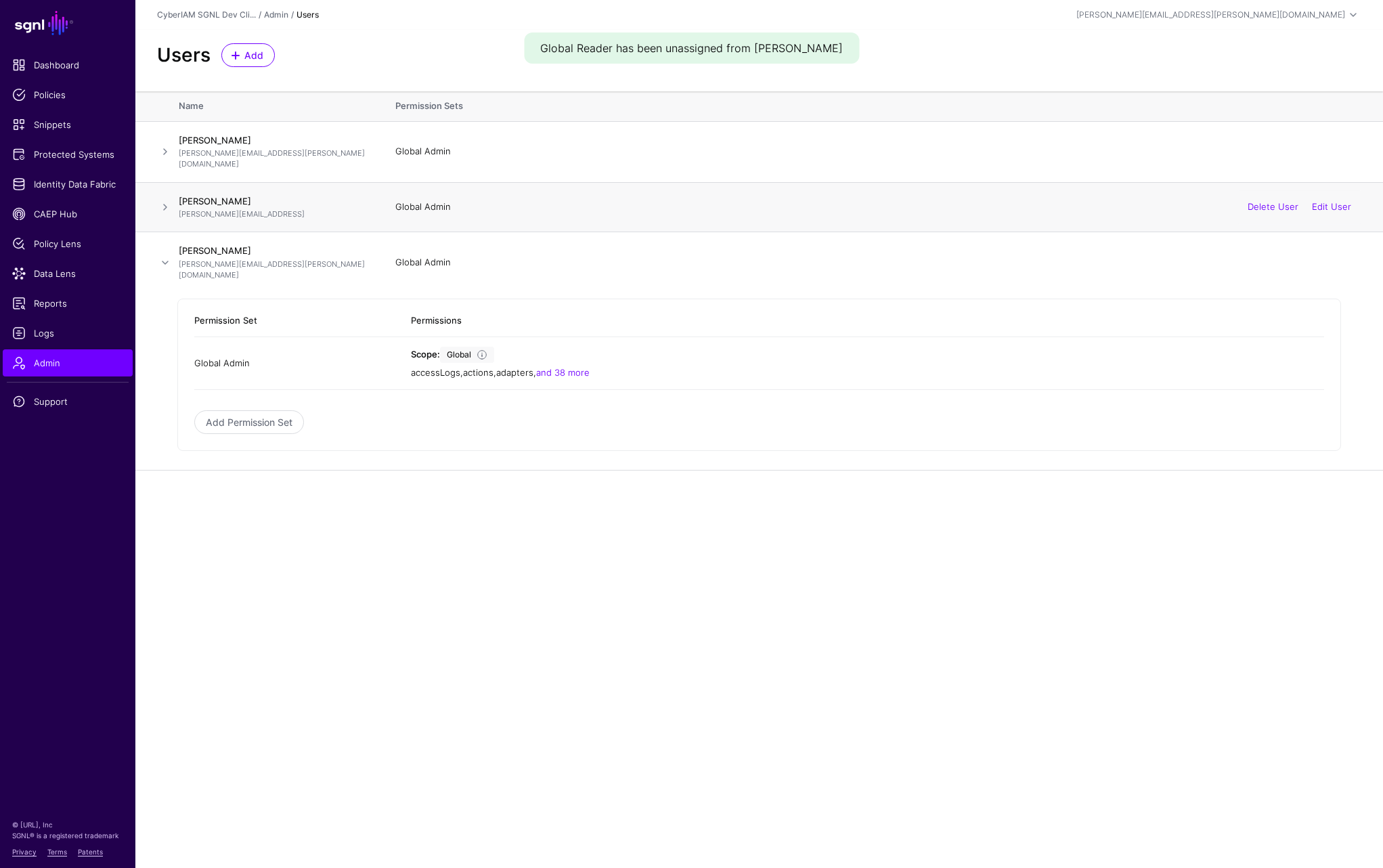
click at [158, 199] on span at bounding box center [165, 206] width 16 height 16
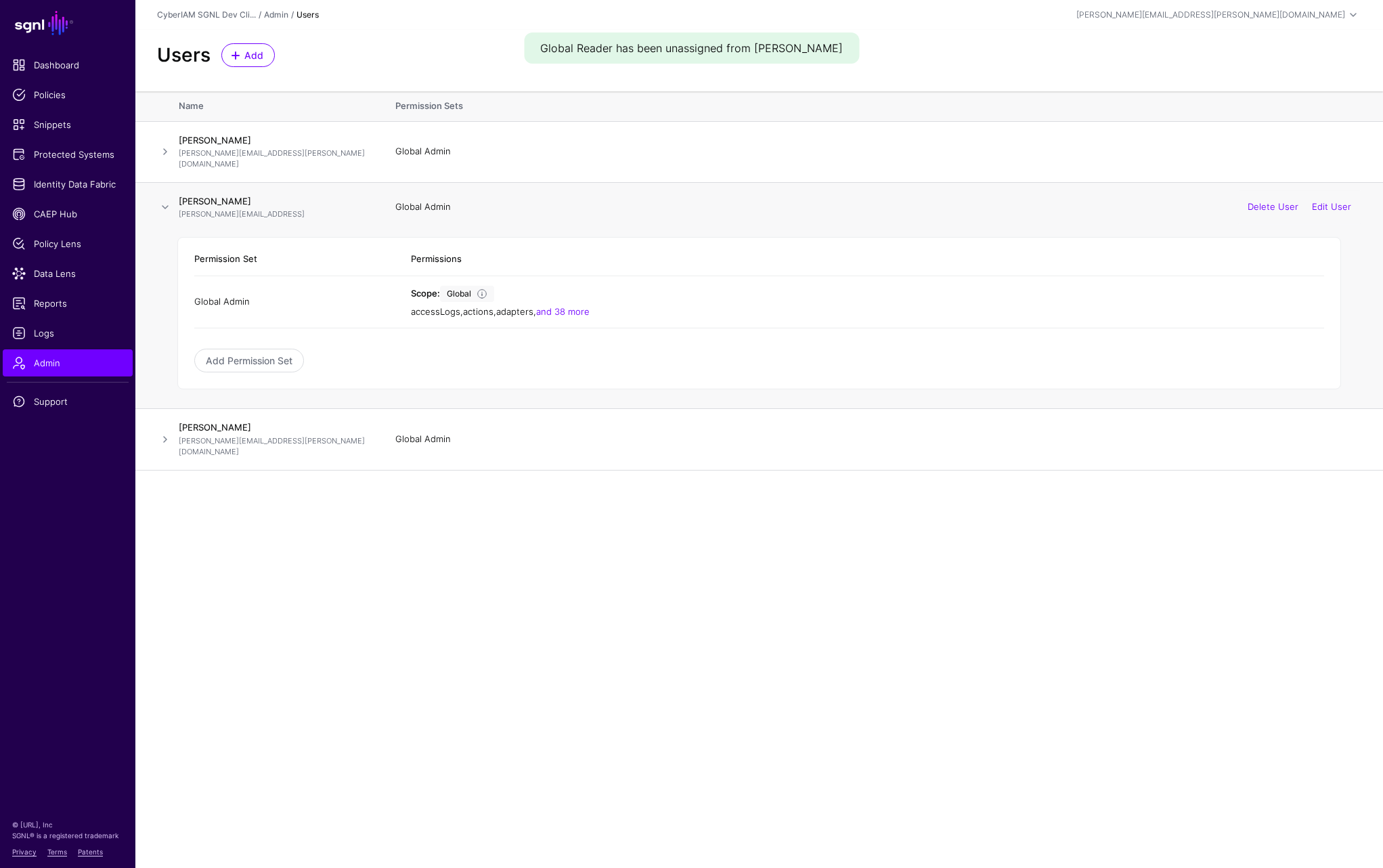
click at [164, 199] on span at bounding box center [165, 206] width 16 height 16
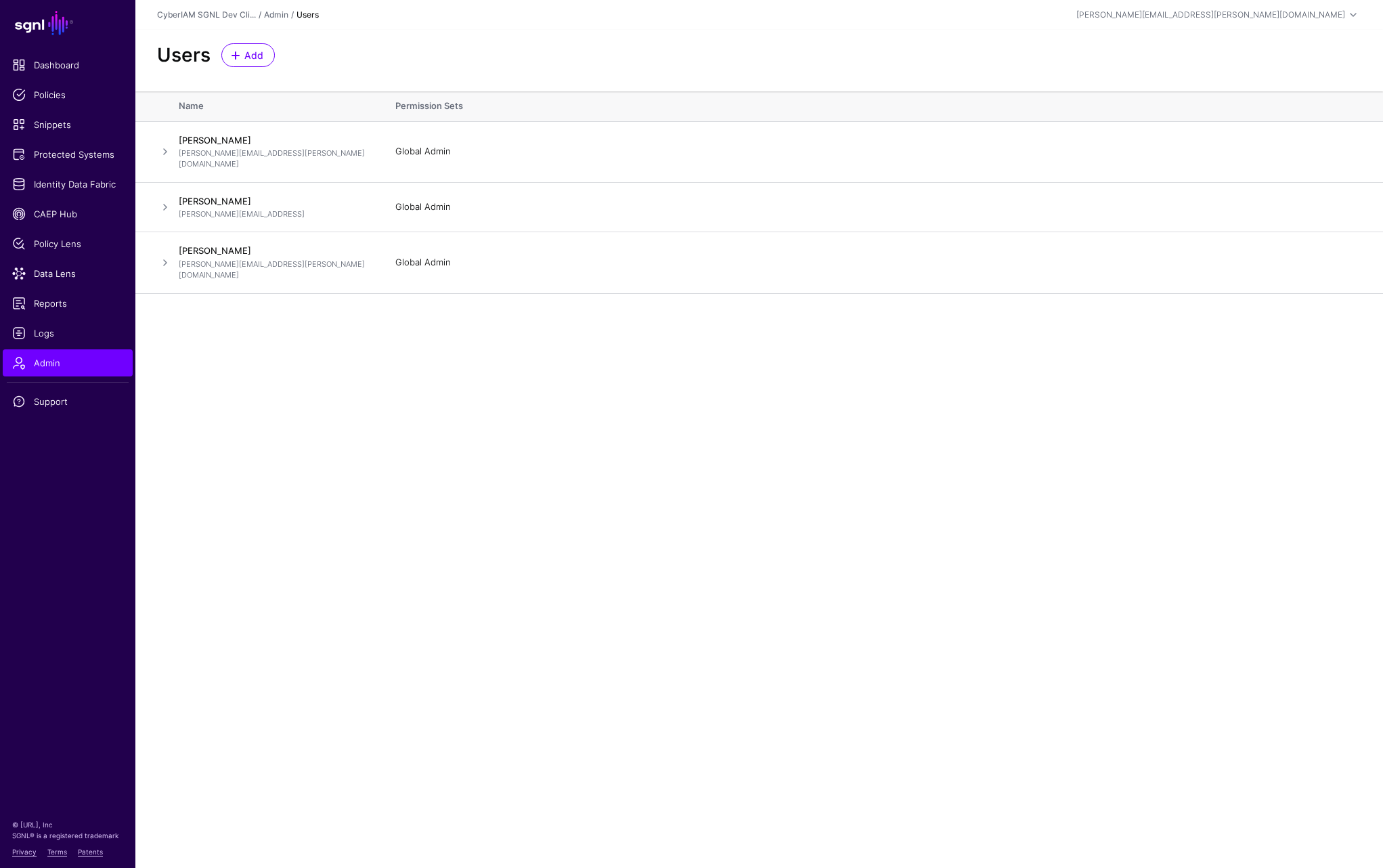
click at [499, 422] on main "SGNL Dashboard Policies Snippets Protected Systems Identity Data Fabric CAEP Hu…" at bounding box center [691, 434] width 1383 height 868
click at [647, 494] on main "SGNL Dashboard Policies Snippets Protected Systems Identity Data Fabric CAEP Hu…" at bounding box center [691, 434] width 1383 height 868
drag, startPoint x: 595, startPoint y: 450, endPoint x: 601, endPoint y: 456, distance: 8.5
click at [596, 451] on main "SGNL Dashboard Policies Snippets Protected Systems Identity Data Fabric CAEP Hu…" at bounding box center [691, 434] width 1383 height 868
click at [601, 586] on main "SGNL Dashboard Policies Snippets Protected Systems Identity Data Fabric CAEP Hu…" at bounding box center [691, 434] width 1383 height 868
